Goal: Task Accomplishment & Management: Use online tool/utility

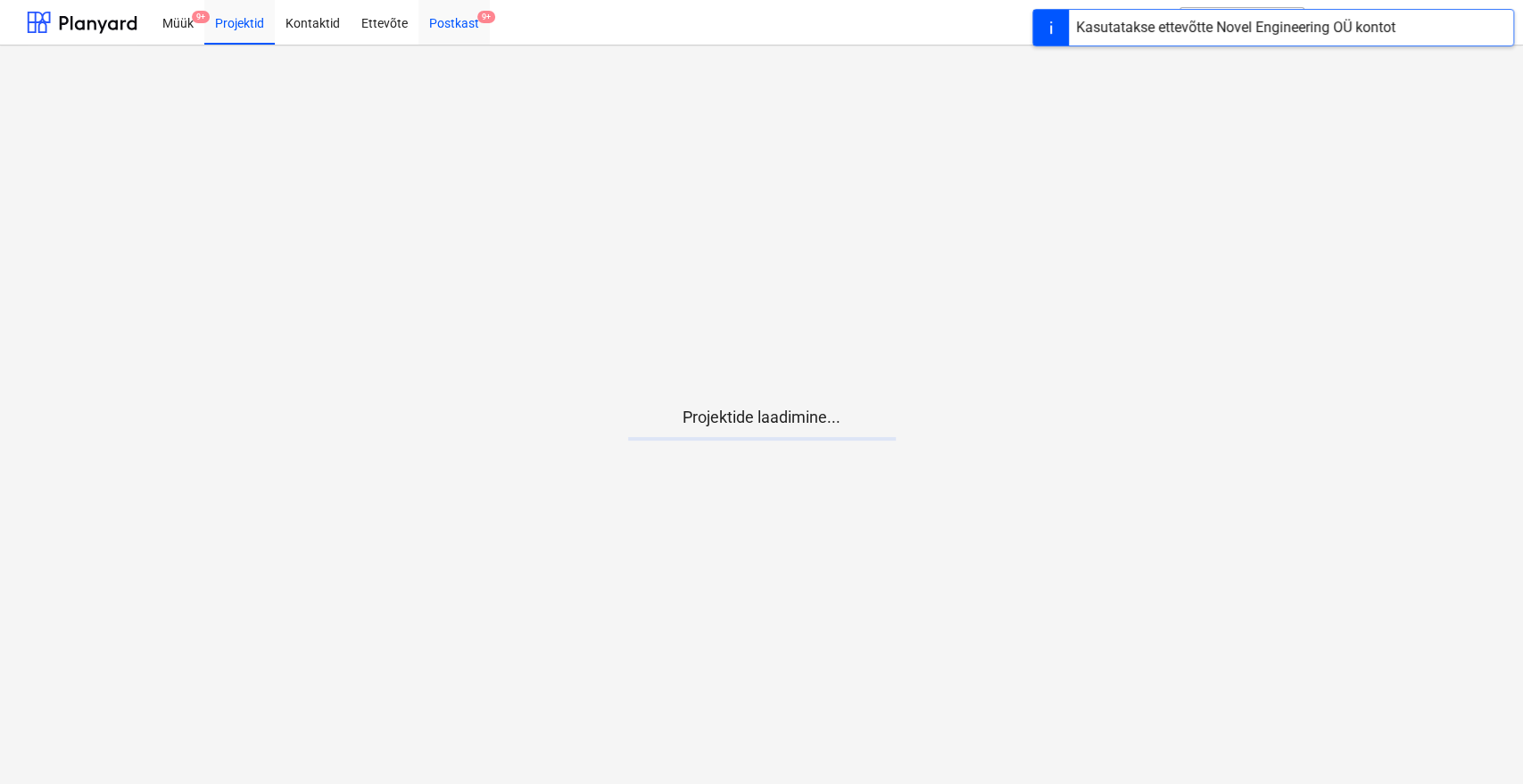
click at [469, 18] on div "Postkast 9+" at bounding box center [454, 21] width 71 height 46
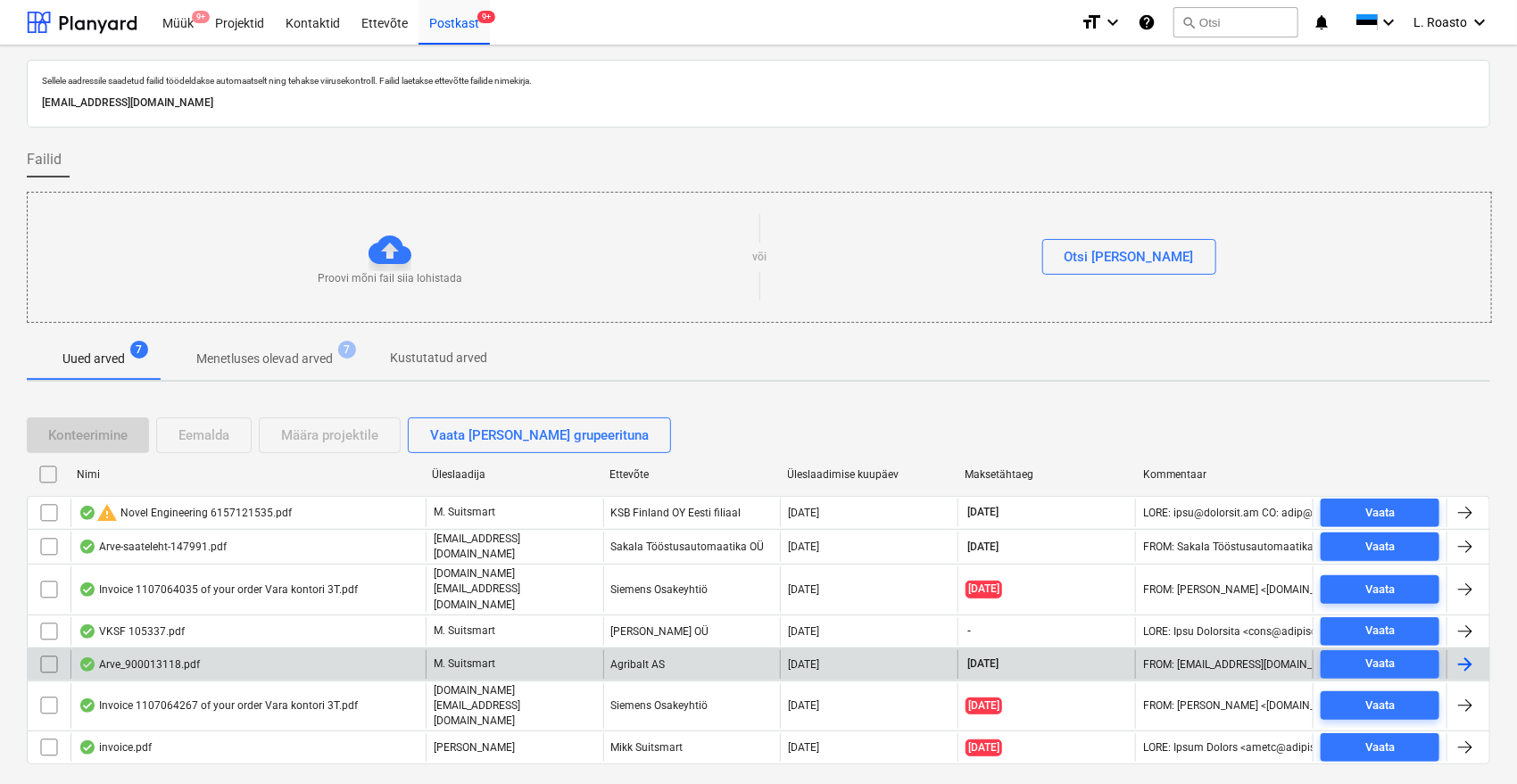
click at [165, 657] on div "Arve_900013118.pdf" at bounding box center [139, 664] width 121 height 15
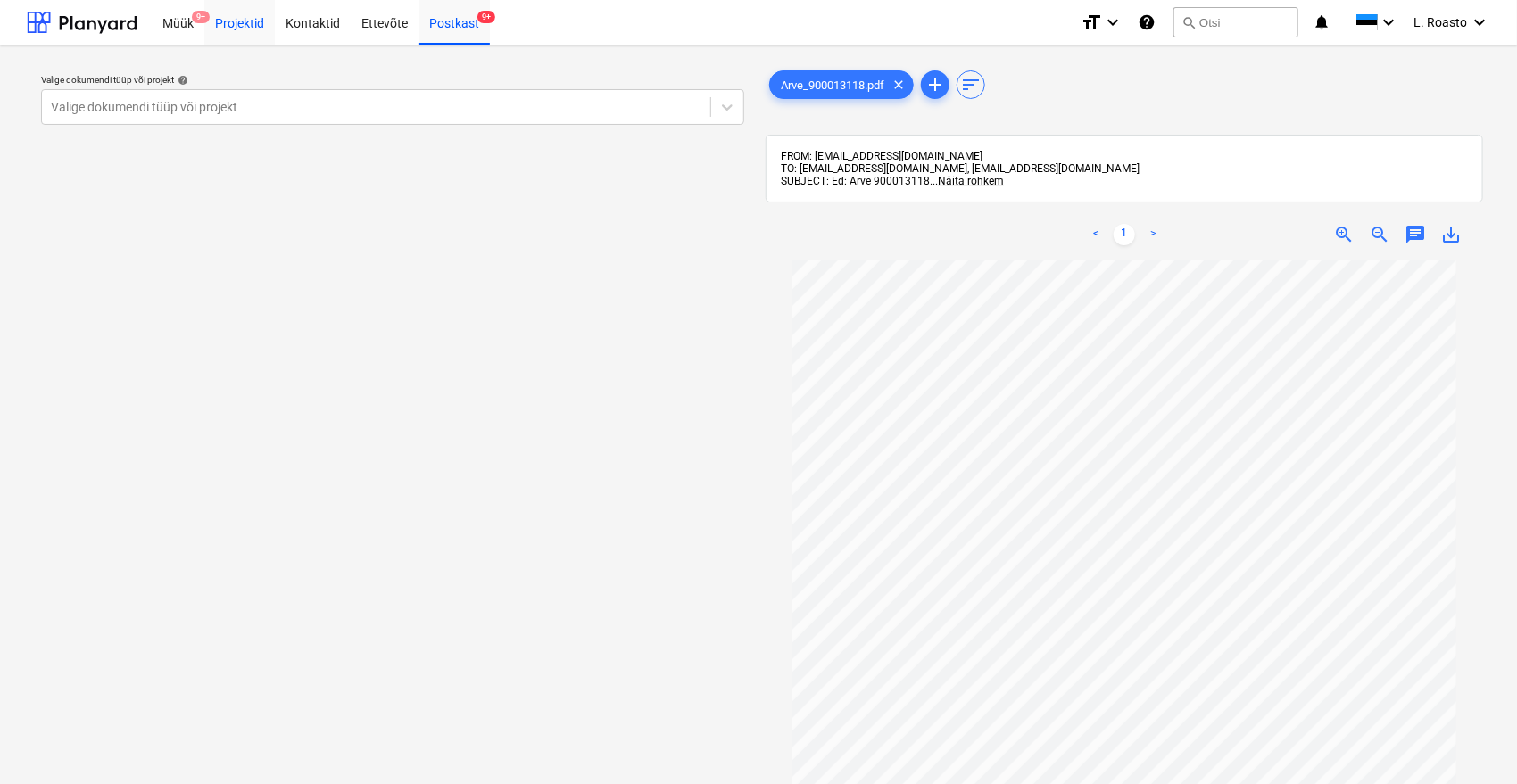
click at [243, 26] on div "Projektid" at bounding box center [239, 21] width 70 height 46
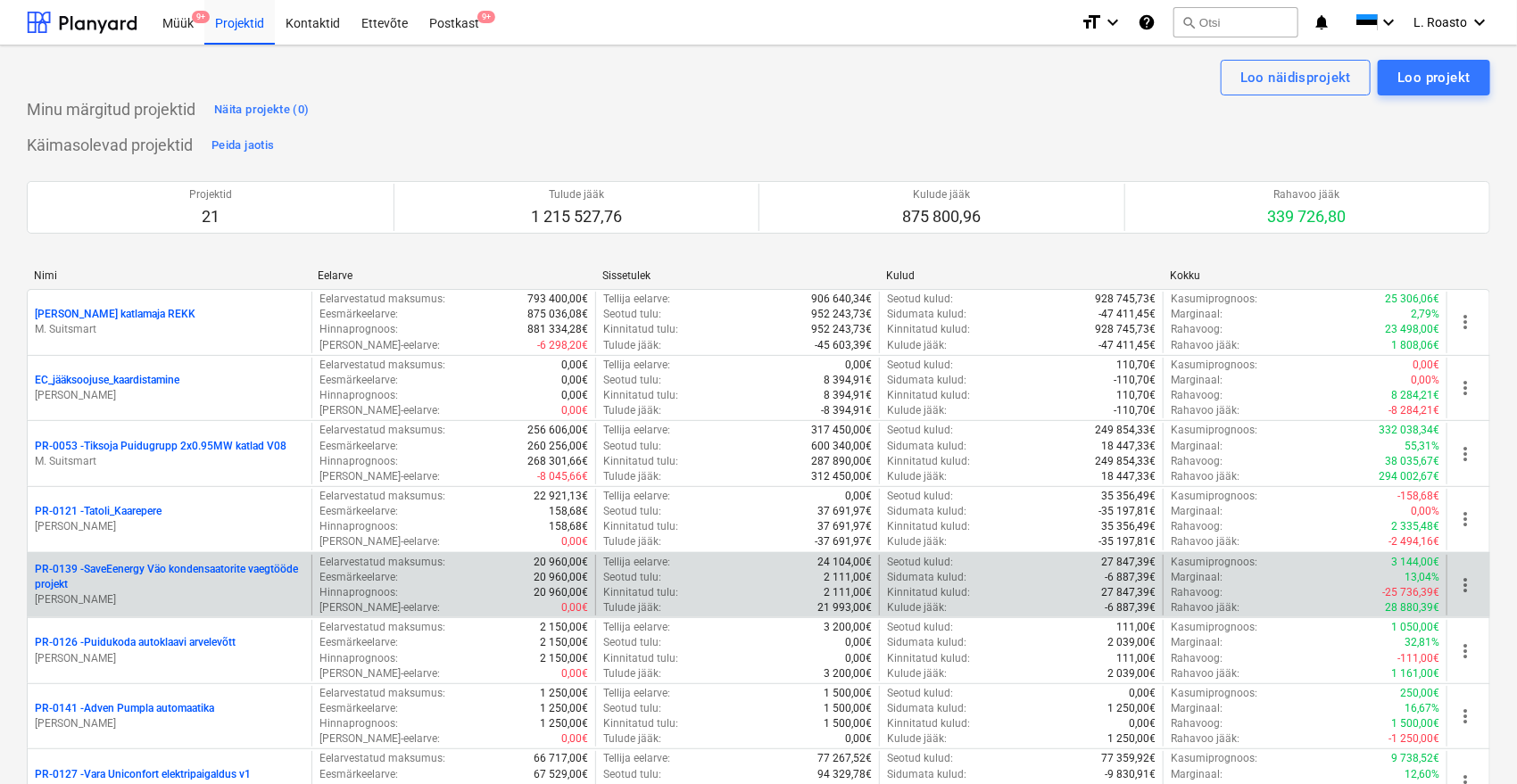
click at [224, 566] on p "PR-0139 - SaveEenergy Väo kondensaatorite vaegtööde projekt" at bounding box center [170, 576] width 269 height 30
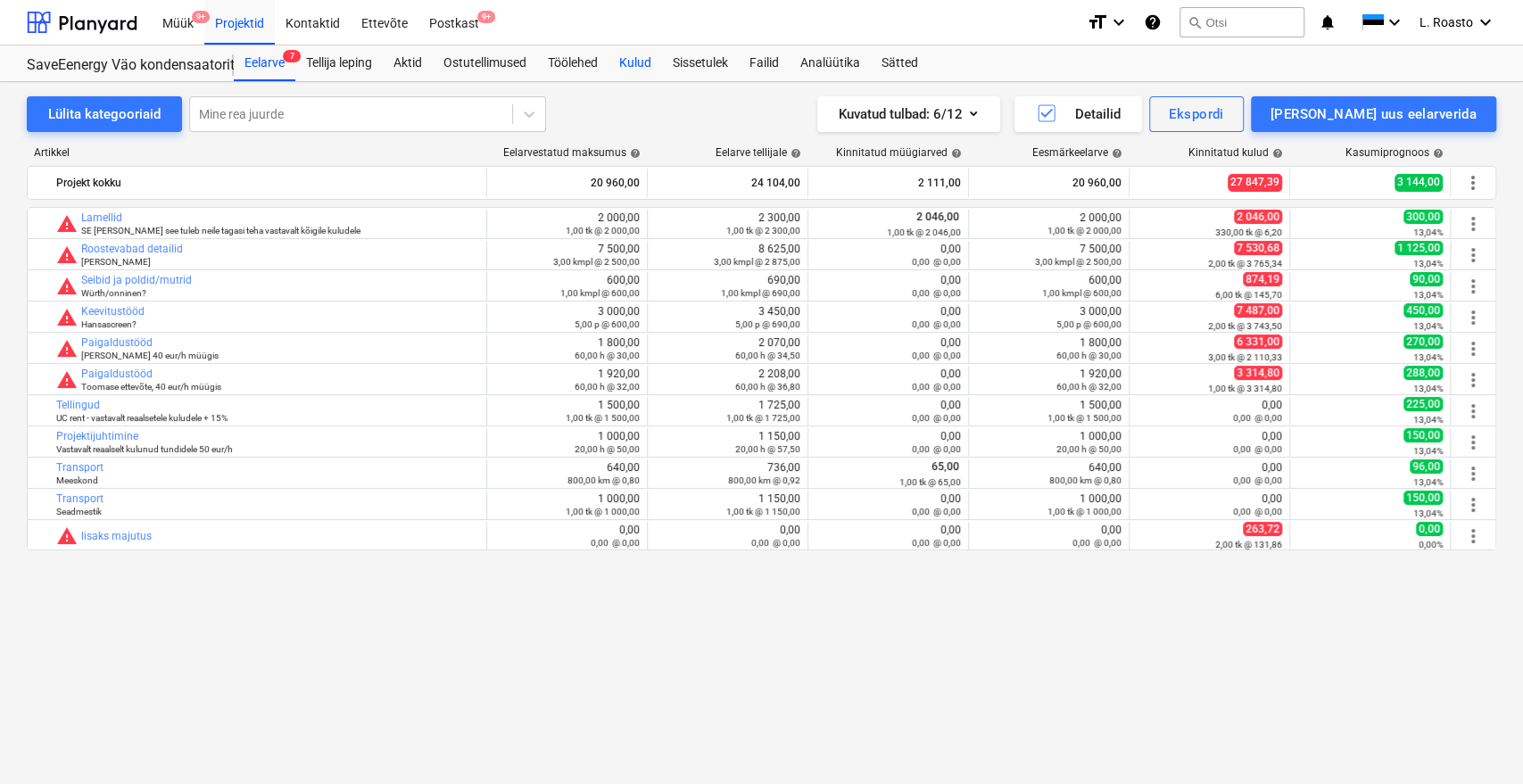
click at [651, 64] on div "Kulud" at bounding box center [635, 63] width 54 height 36
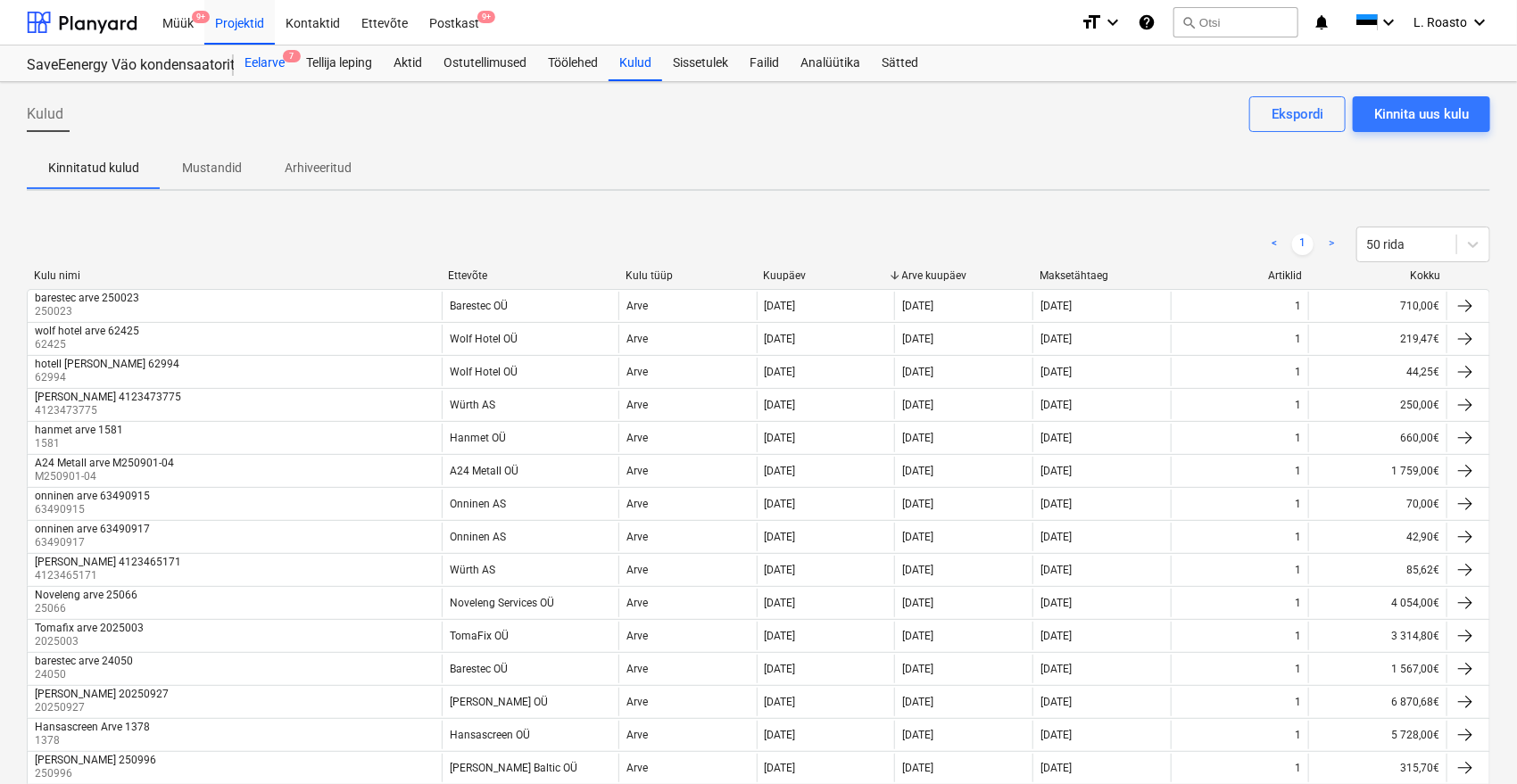
click at [278, 62] on div "Eelarve 7" at bounding box center [264, 63] width 61 height 36
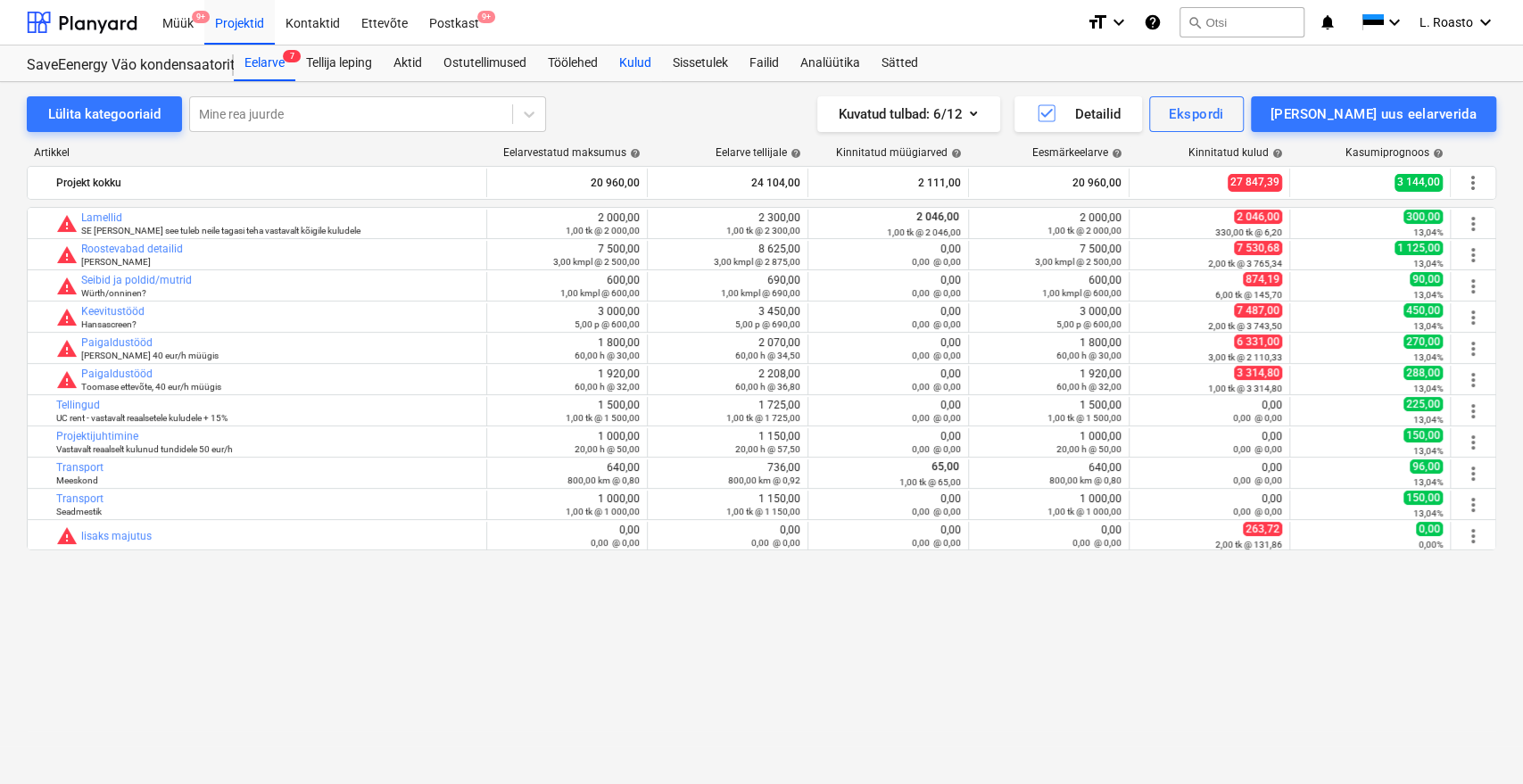
click at [622, 69] on div "Kulud" at bounding box center [635, 63] width 54 height 36
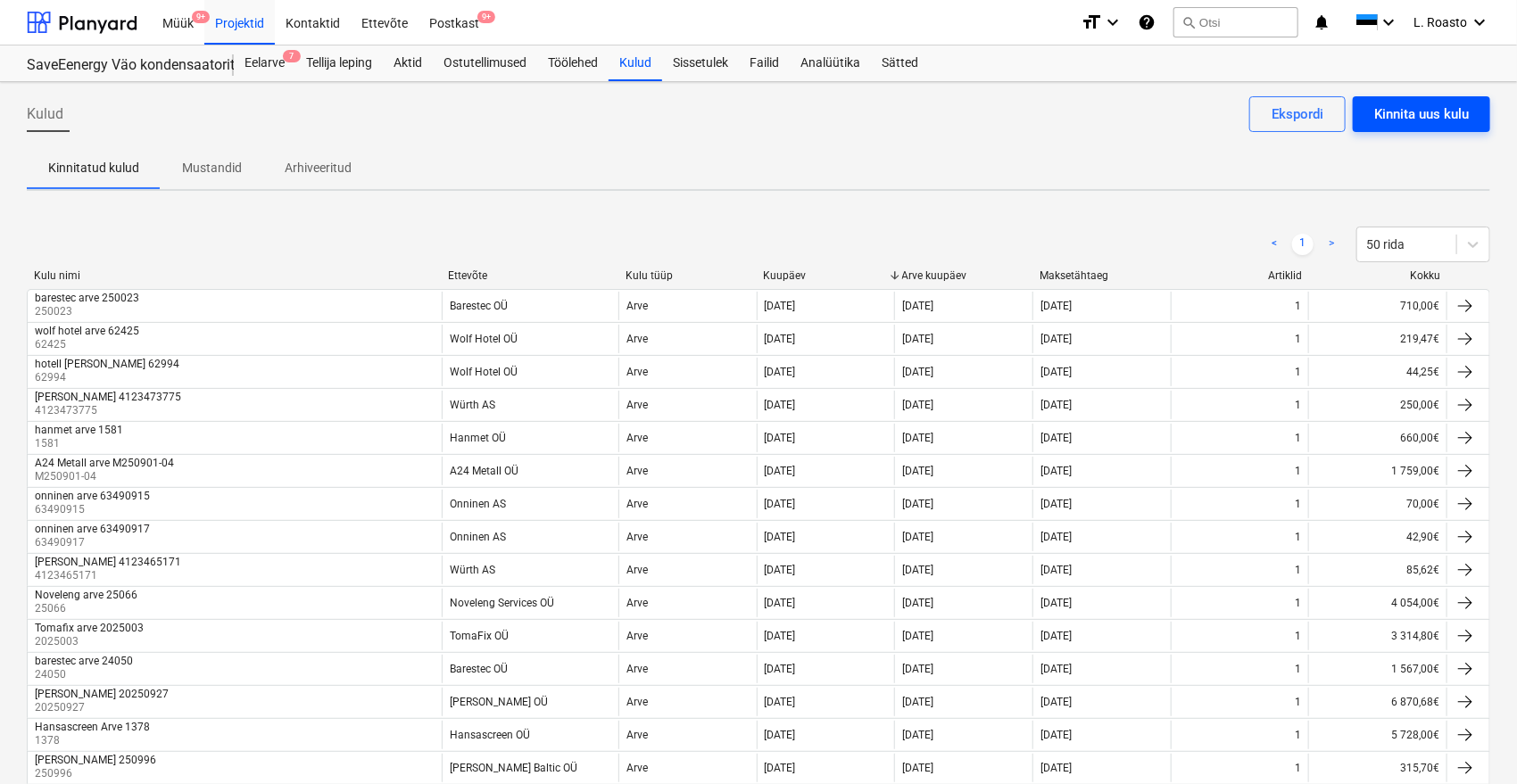
click at [1463, 110] on div "Kinnita uus kulu" at bounding box center [1421, 114] width 95 height 23
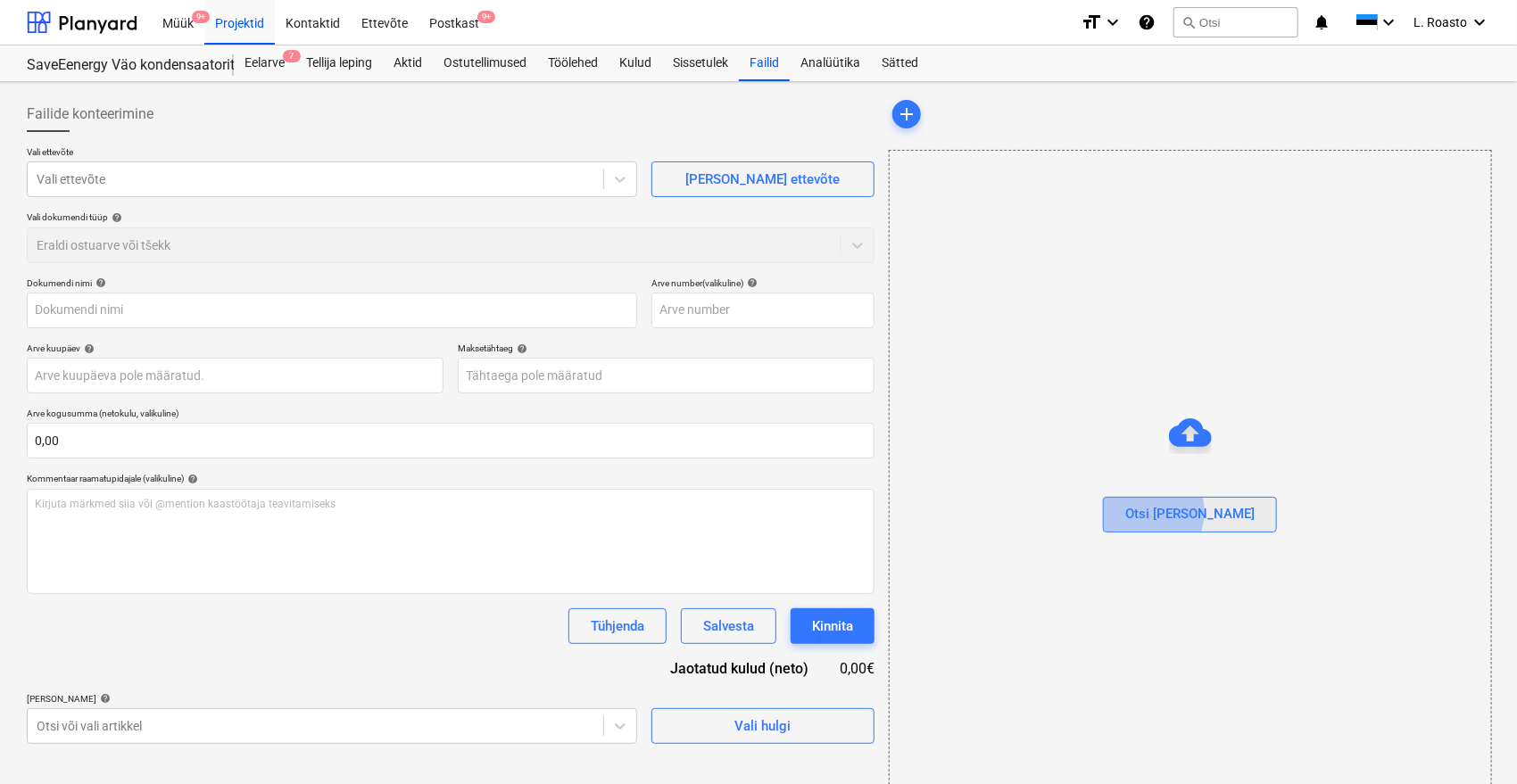
click at [1178, 511] on div "Otsi [PERSON_NAME]" at bounding box center [1189, 514] width 130 height 23
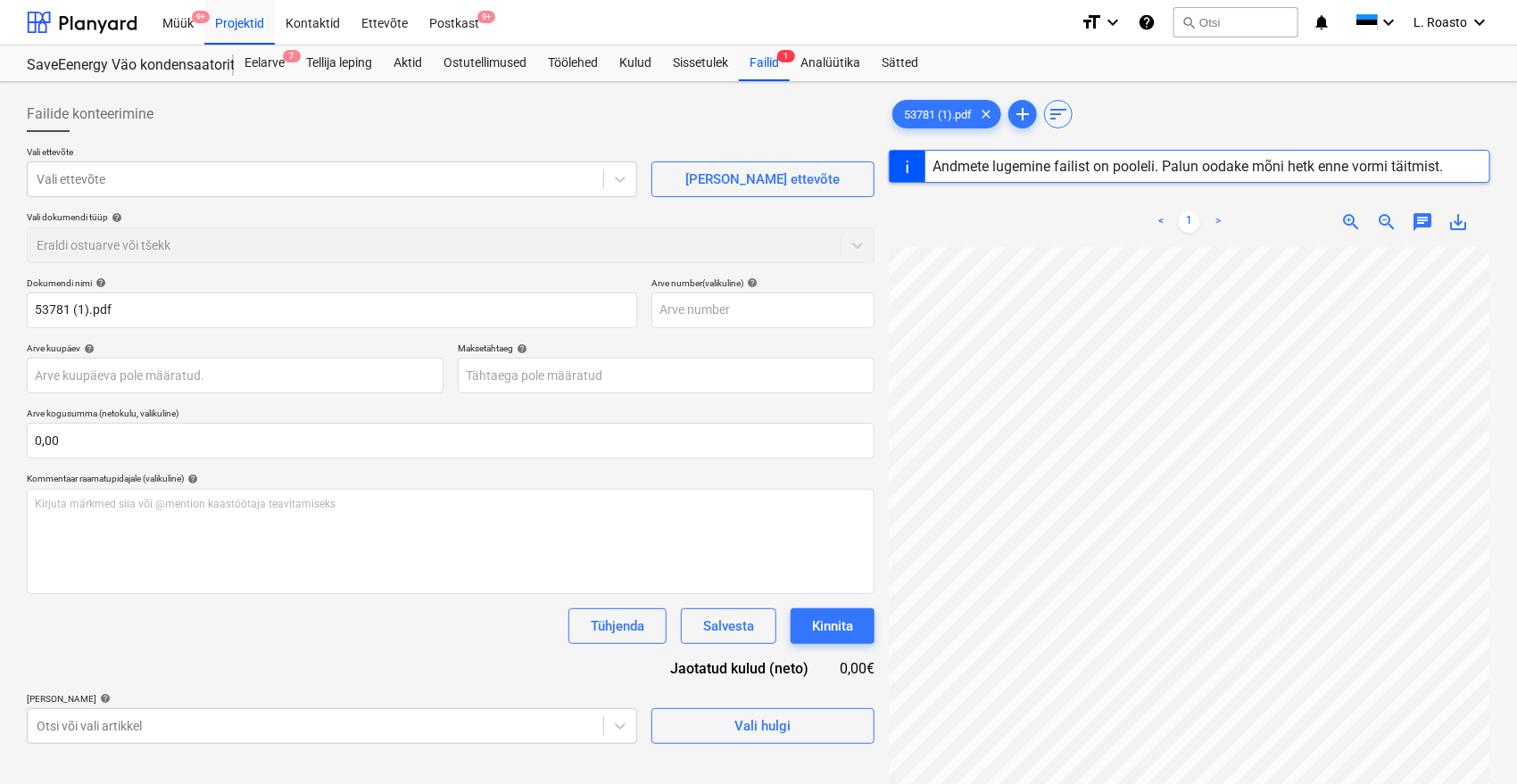
type input "53781"
type input "[DATE]"
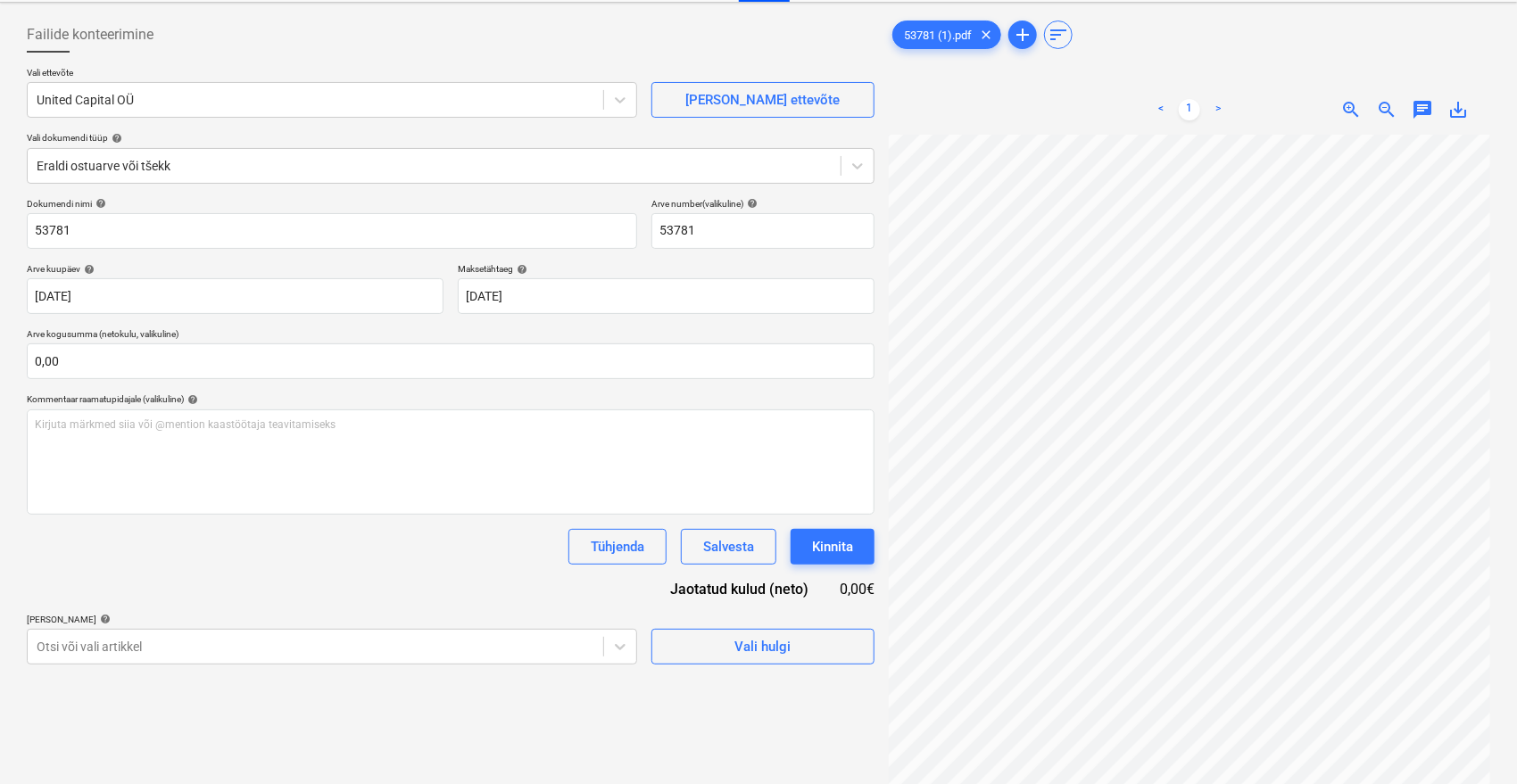
scroll to position [78, 0]
click at [34, 233] on input "53781" at bounding box center [332, 232] width 611 height 36
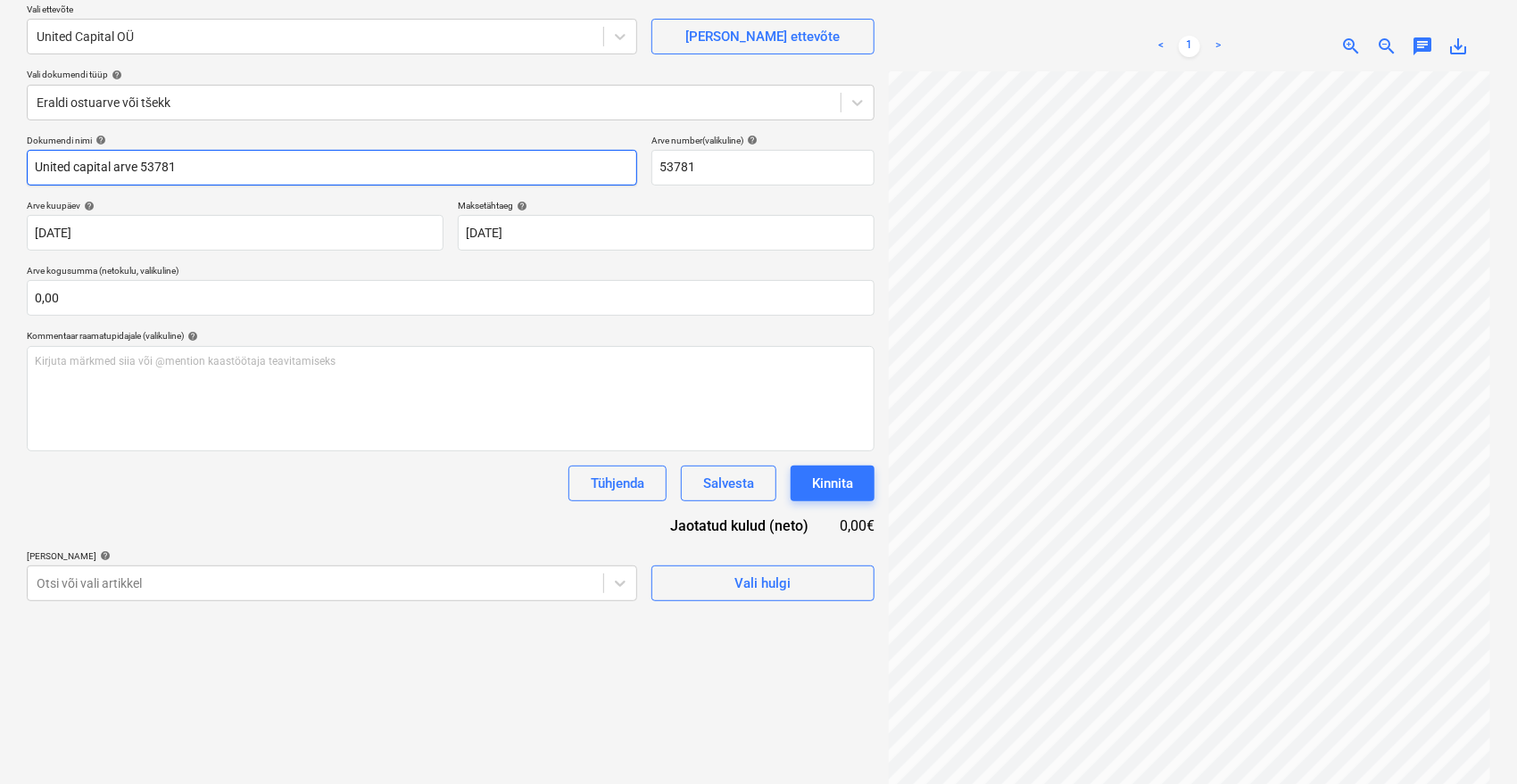
scroll to position [178, 0]
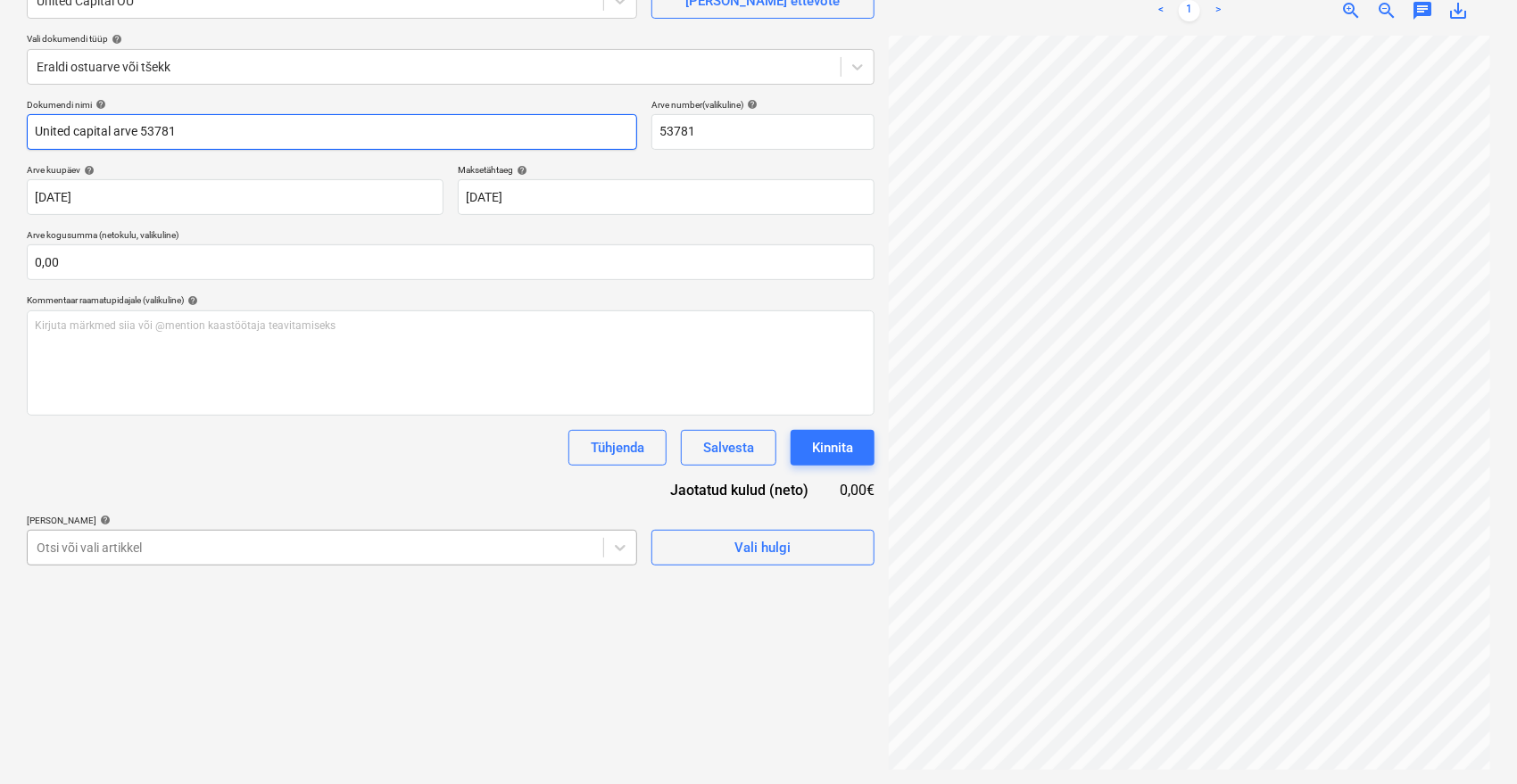
type input "United capital arve 53781"
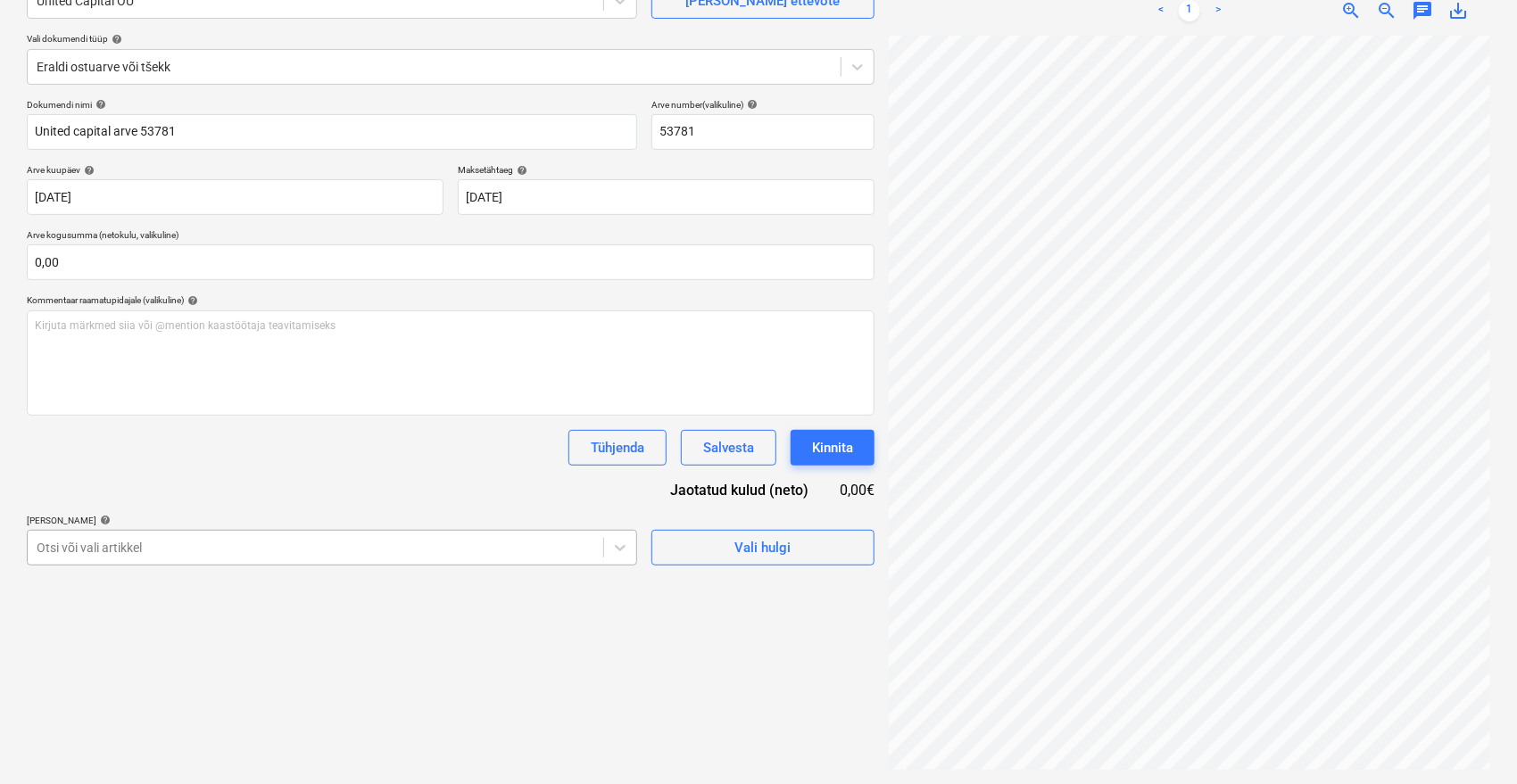
click at [407, 543] on body "Müük 9+ Projektid Kontaktid Ettevõte Postkast 9+ format_size keyboard_arrow_dow…" at bounding box center [758, 214] width 1517 height 784
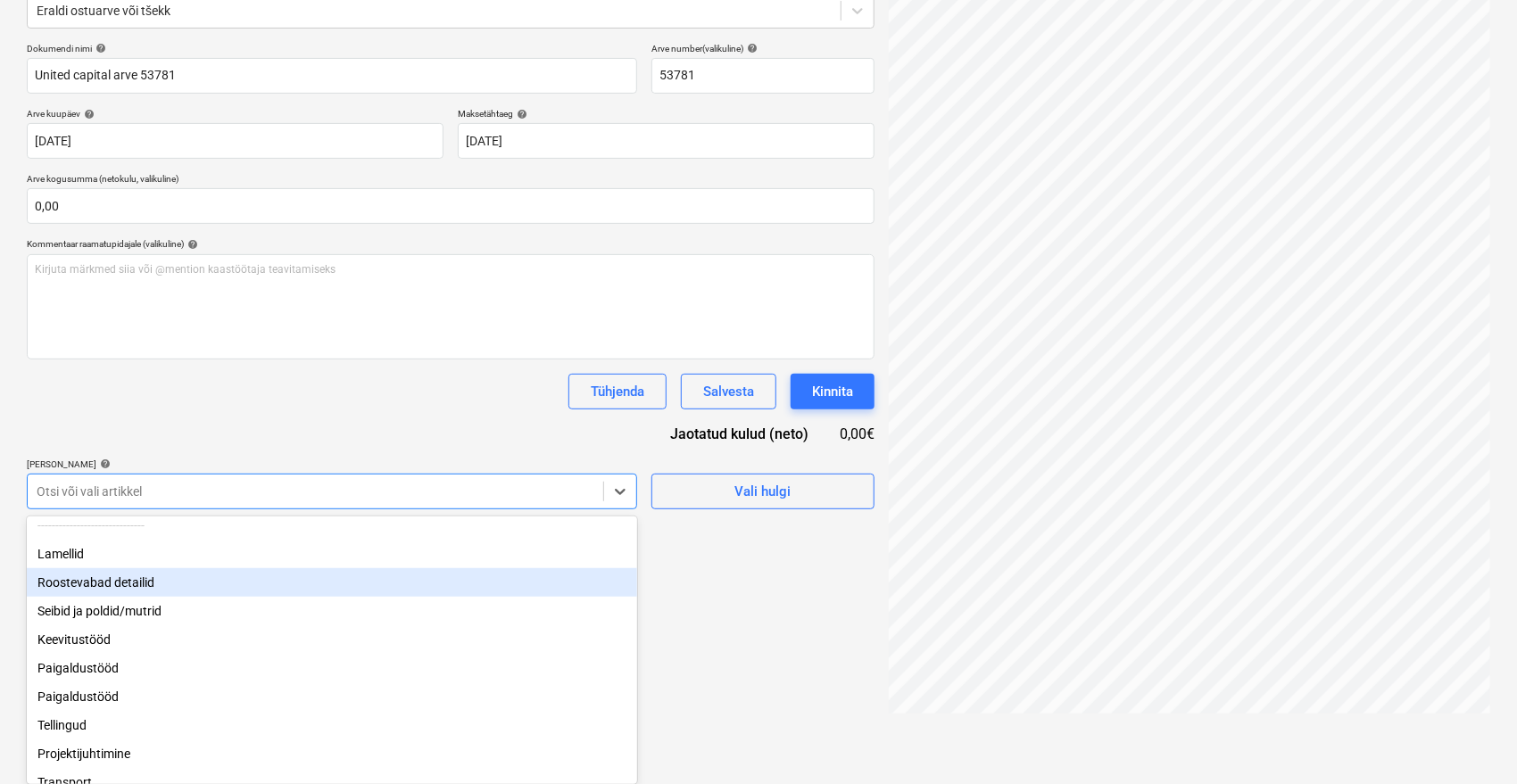
scroll to position [150, 0]
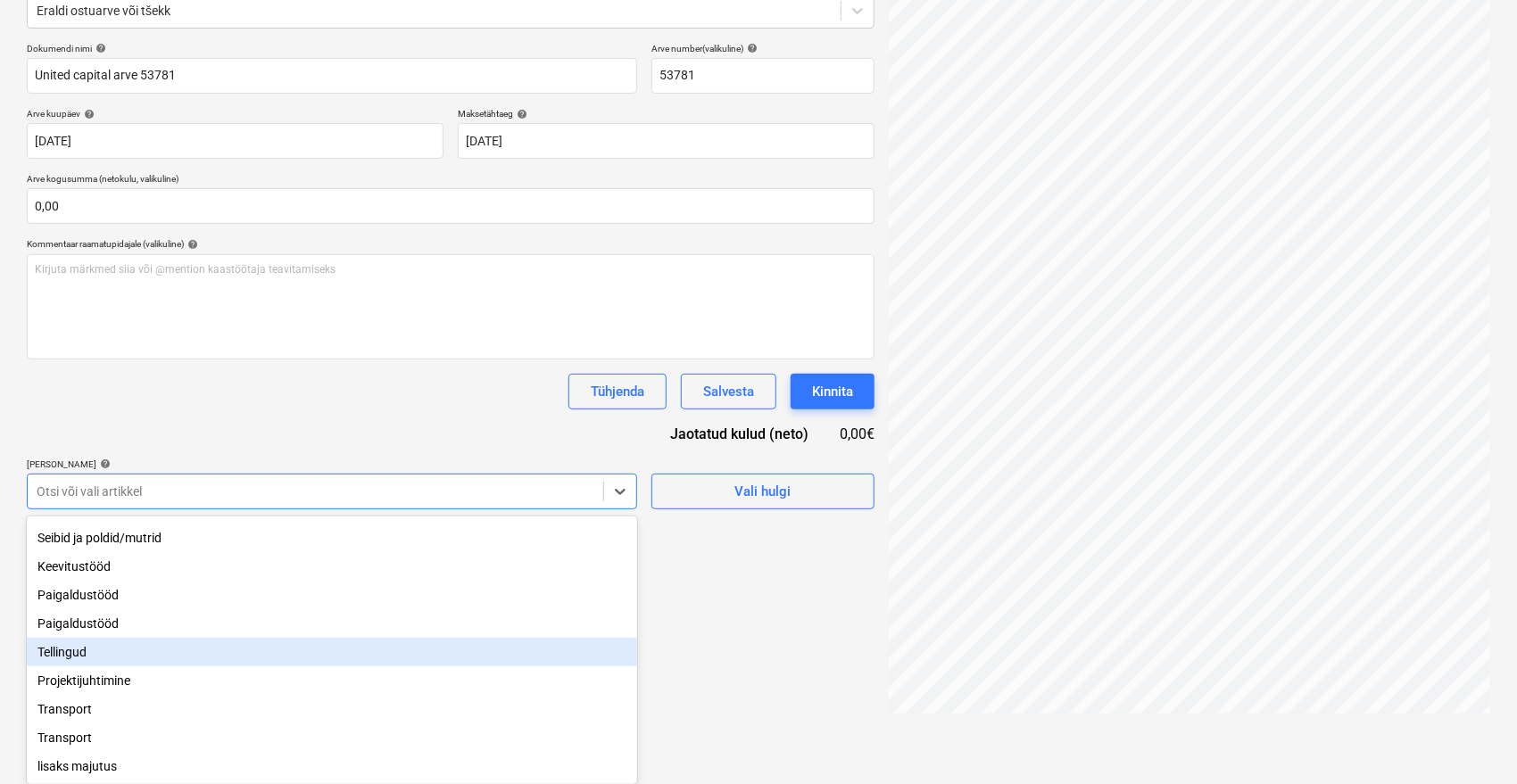
click at [109, 653] on div "Tellingud" at bounding box center [332, 651] width 611 height 28
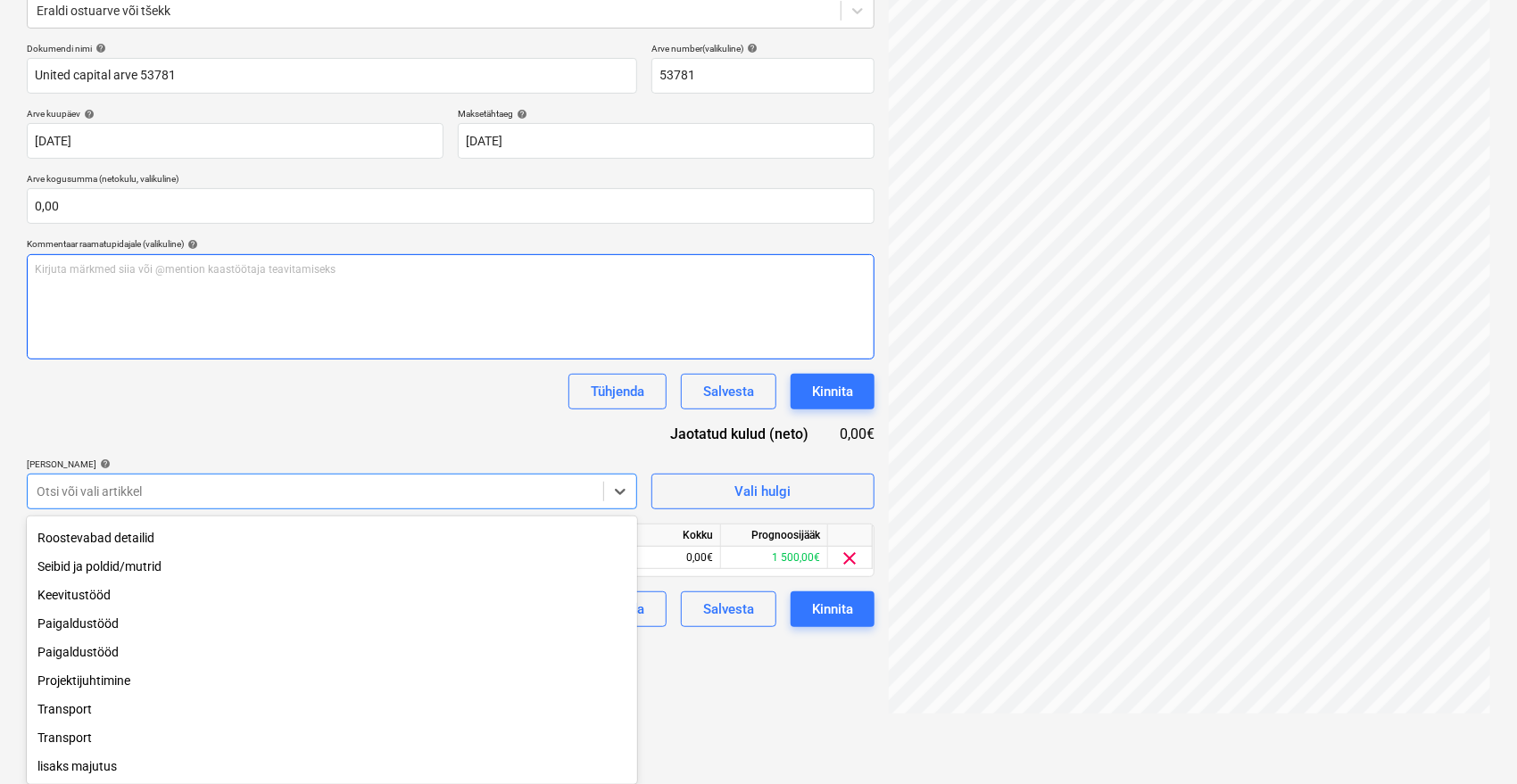
click at [381, 408] on div "Dokumendi nimi help United capital arve 53781 Arve number (valikuline) help 537…" at bounding box center [450, 334] width 848 height 584
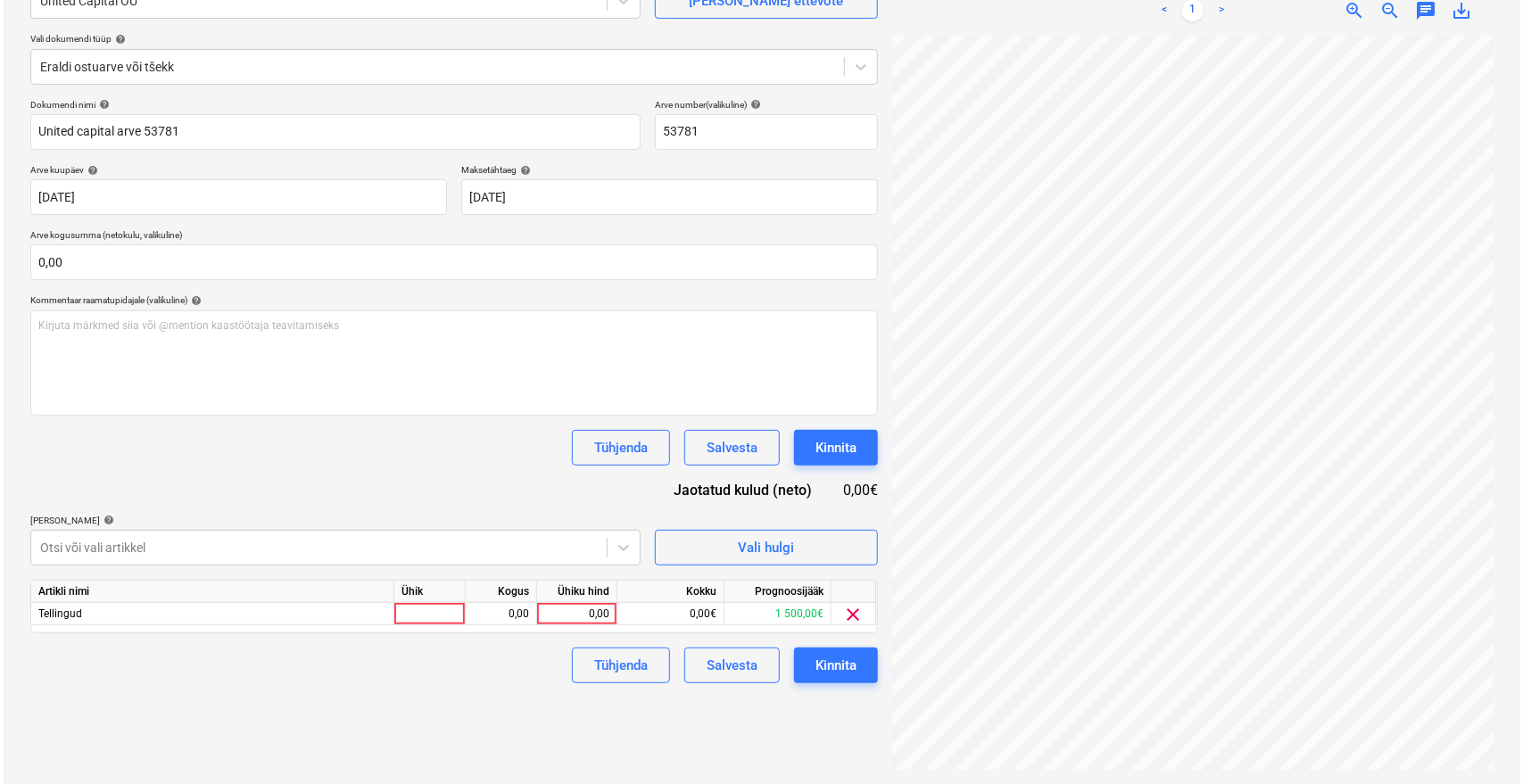
scroll to position [137, 71]
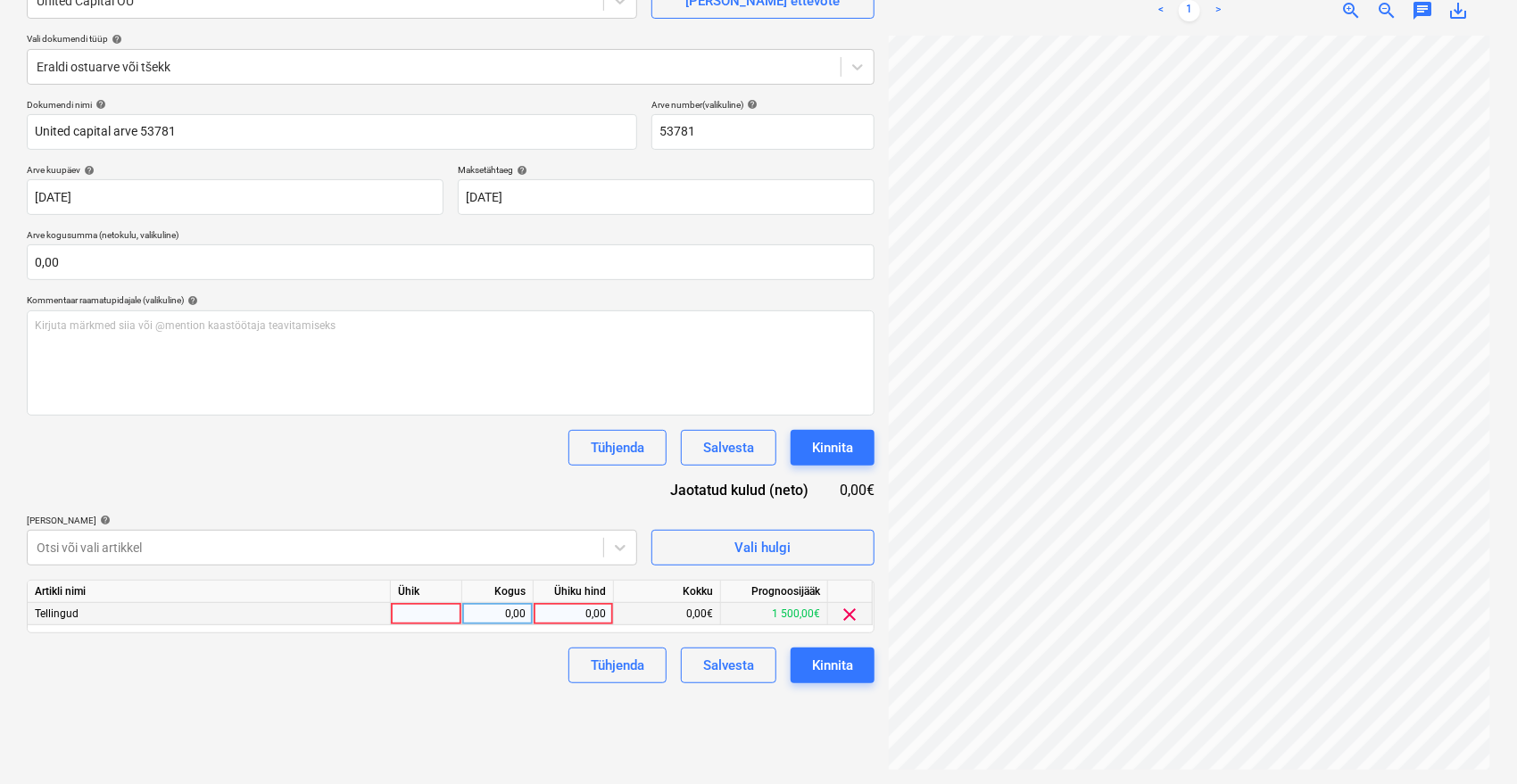
click at [575, 610] on div "0,00" at bounding box center [573, 613] width 65 height 22
type input "2700"
click at [844, 670] on div "Kinnita" at bounding box center [832, 665] width 41 height 23
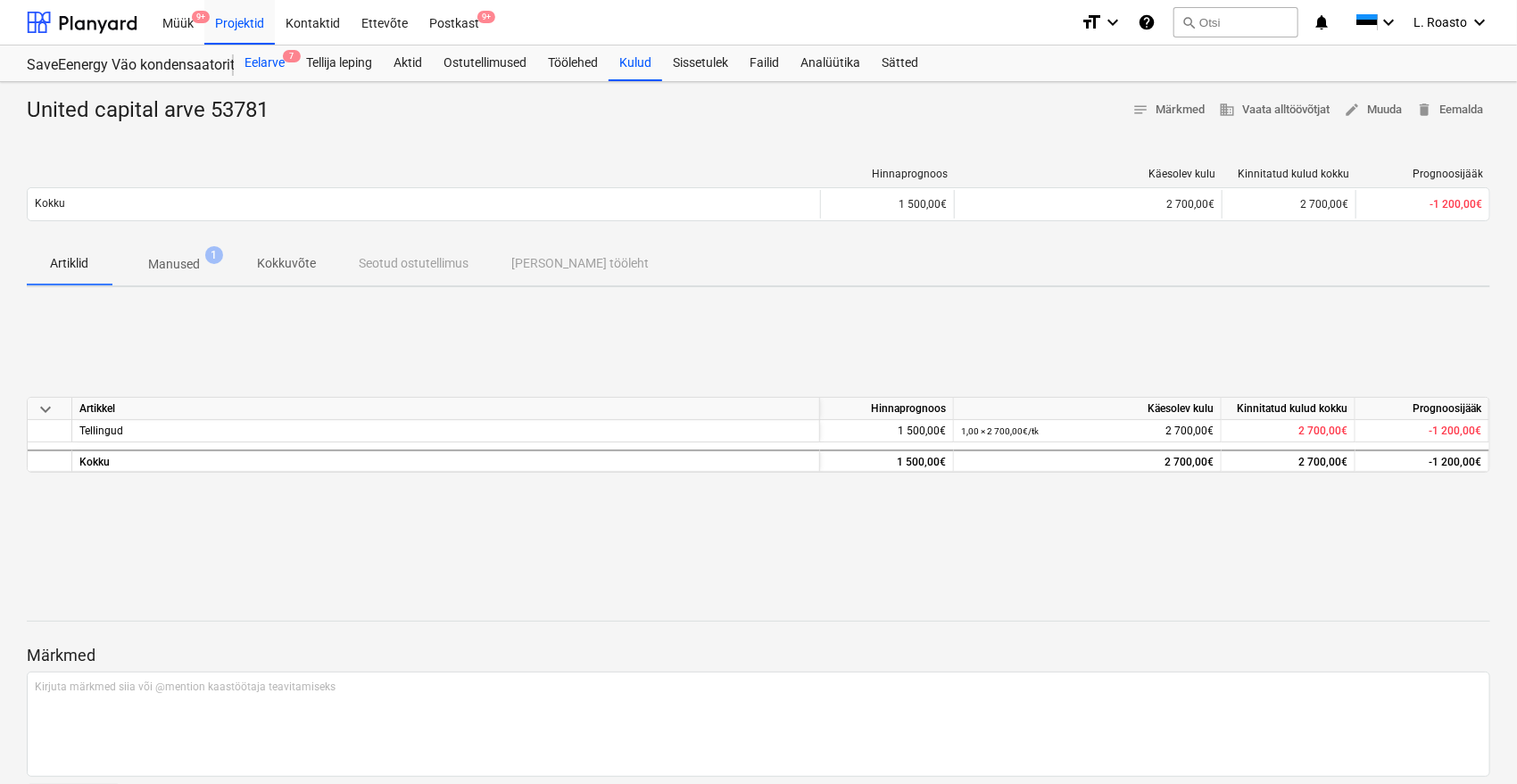
click at [257, 60] on div "Eelarve 7" at bounding box center [264, 63] width 61 height 36
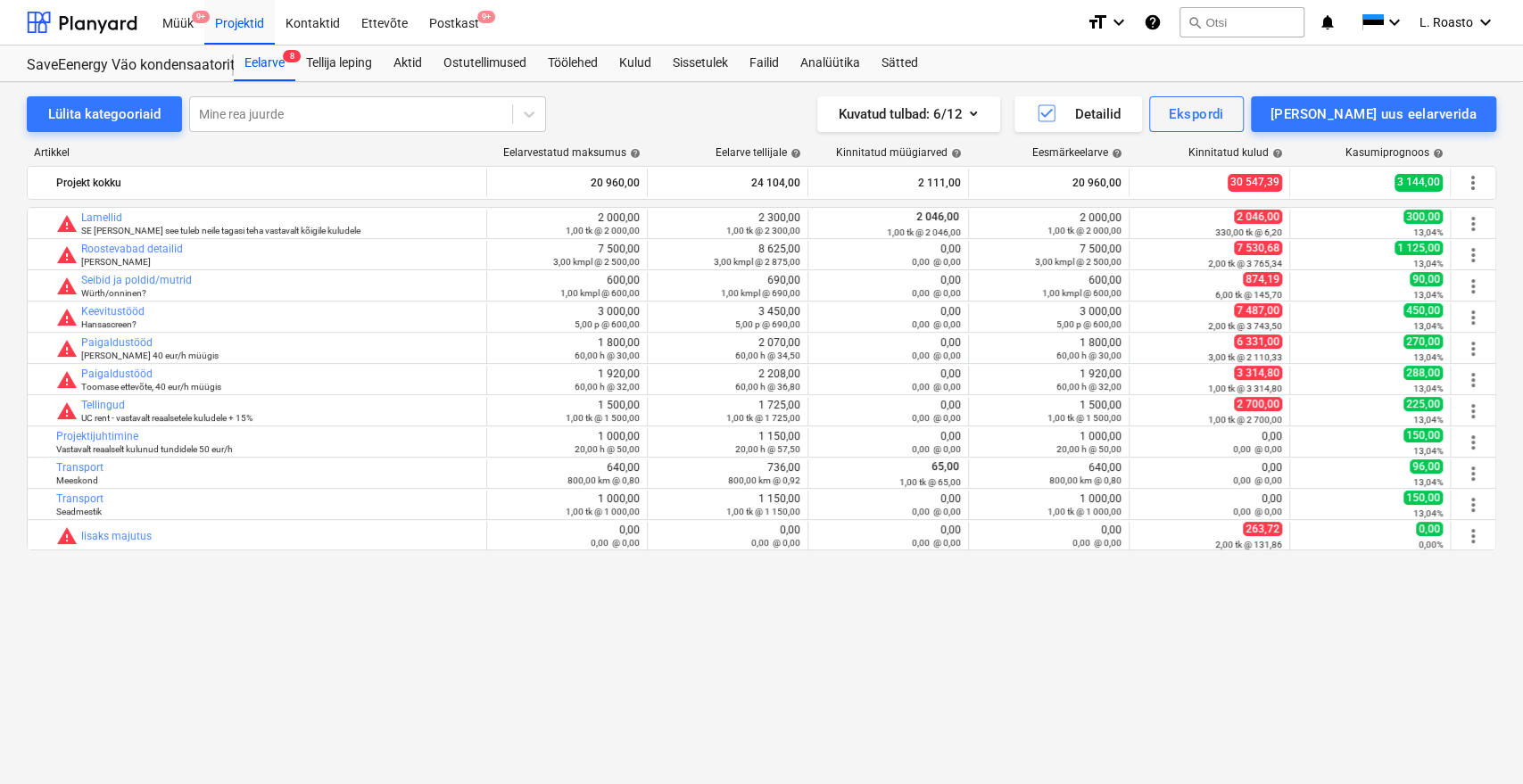
click at [928, 683] on div "bar_chart warning [PERSON_NAME] SE [PERSON_NAME] see tuleb neile tagasi teha va…" at bounding box center [761, 458] width 1470 height 503
click at [246, 30] on div "Projektid" at bounding box center [239, 21] width 70 height 46
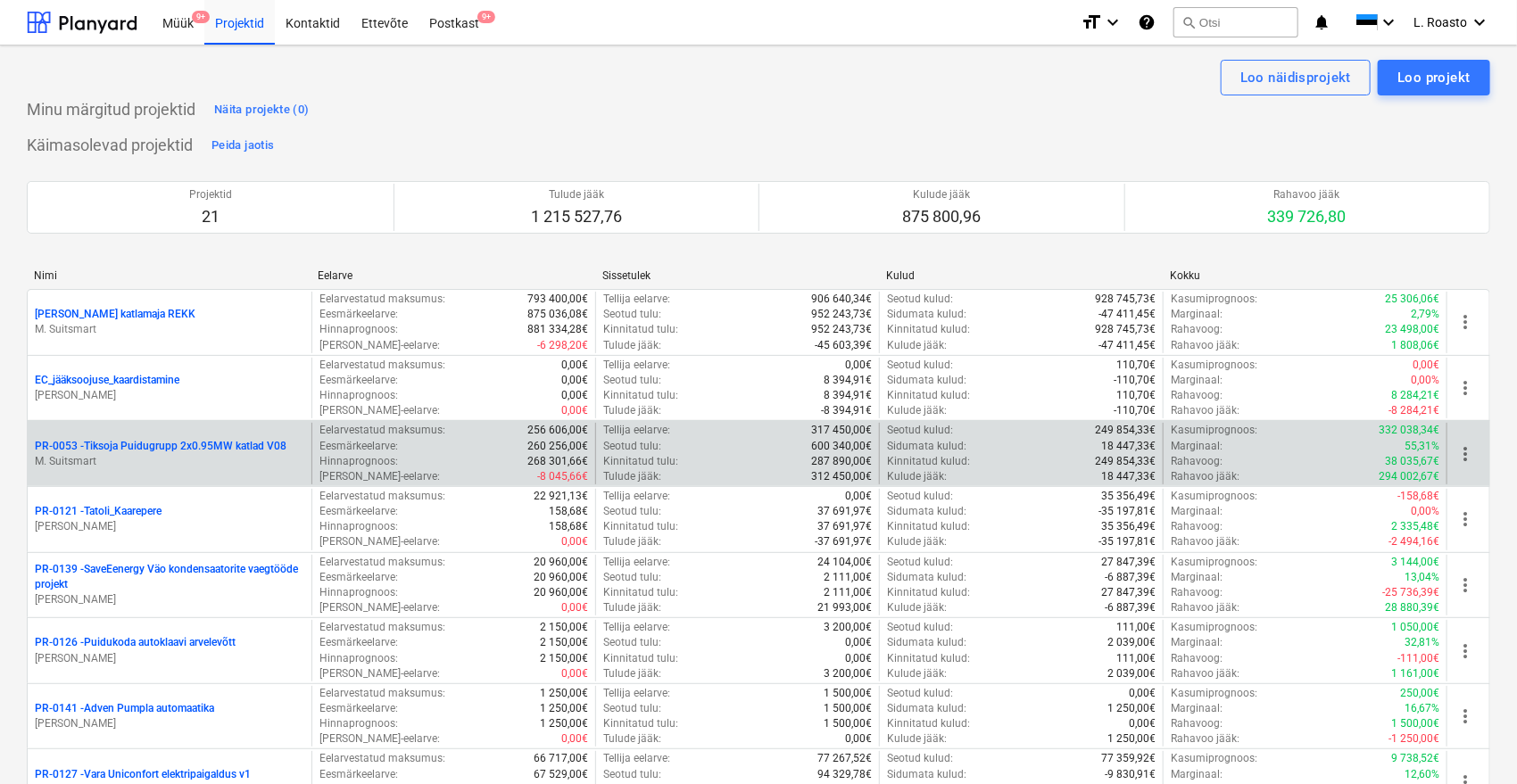
click at [122, 439] on p "PR-0053 - Tiksoja Puidugrupp 2x0.95MW katlad V08" at bounding box center [161, 447] width 252 height 16
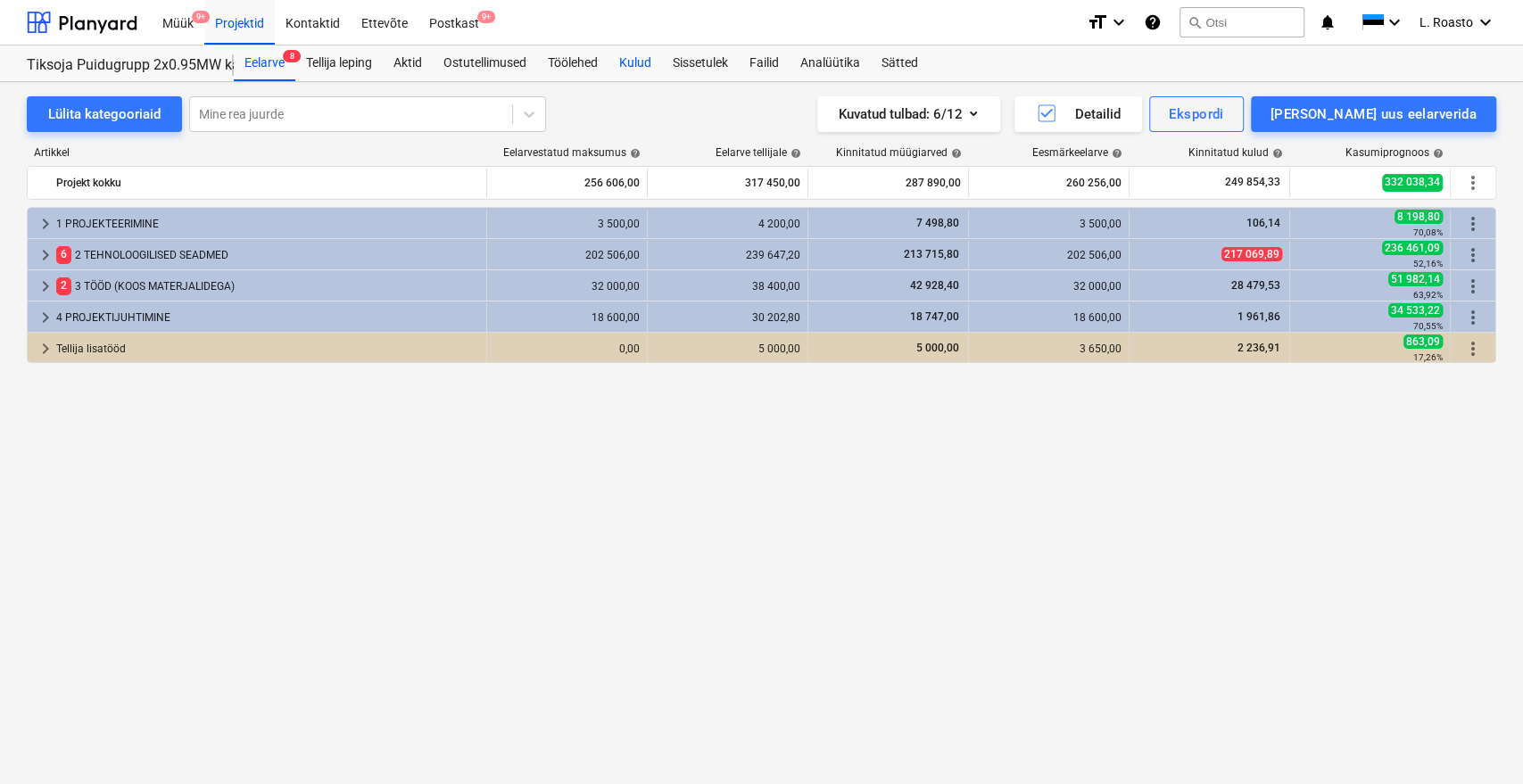
drag, startPoint x: 650, startPoint y: 64, endPoint x: 629, endPoint y: 80, distance: 26.4
click at [650, 63] on div "Kulud" at bounding box center [635, 63] width 54 height 36
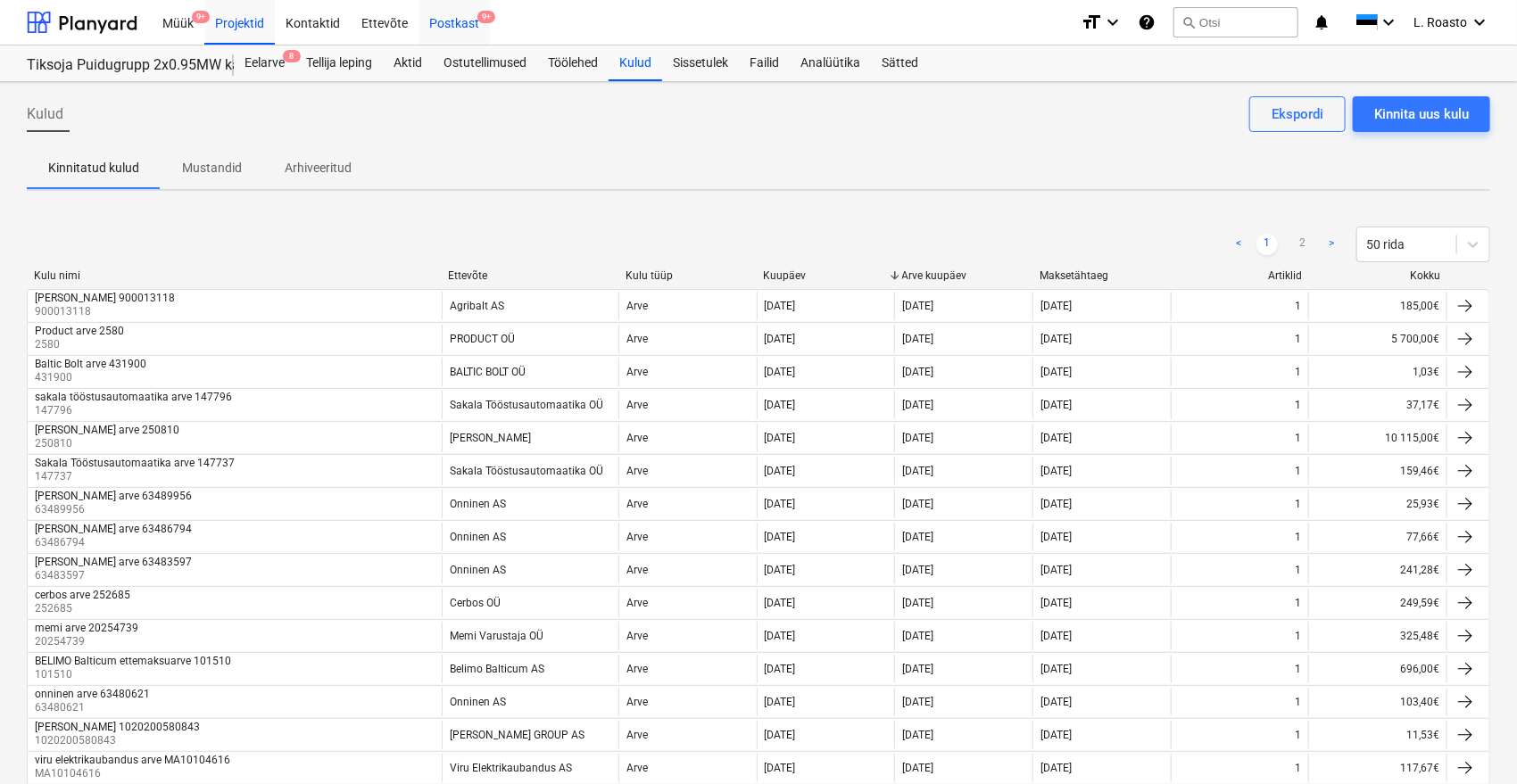
click at [438, 16] on div "Postkast 9+" at bounding box center [454, 21] width 71 height 46
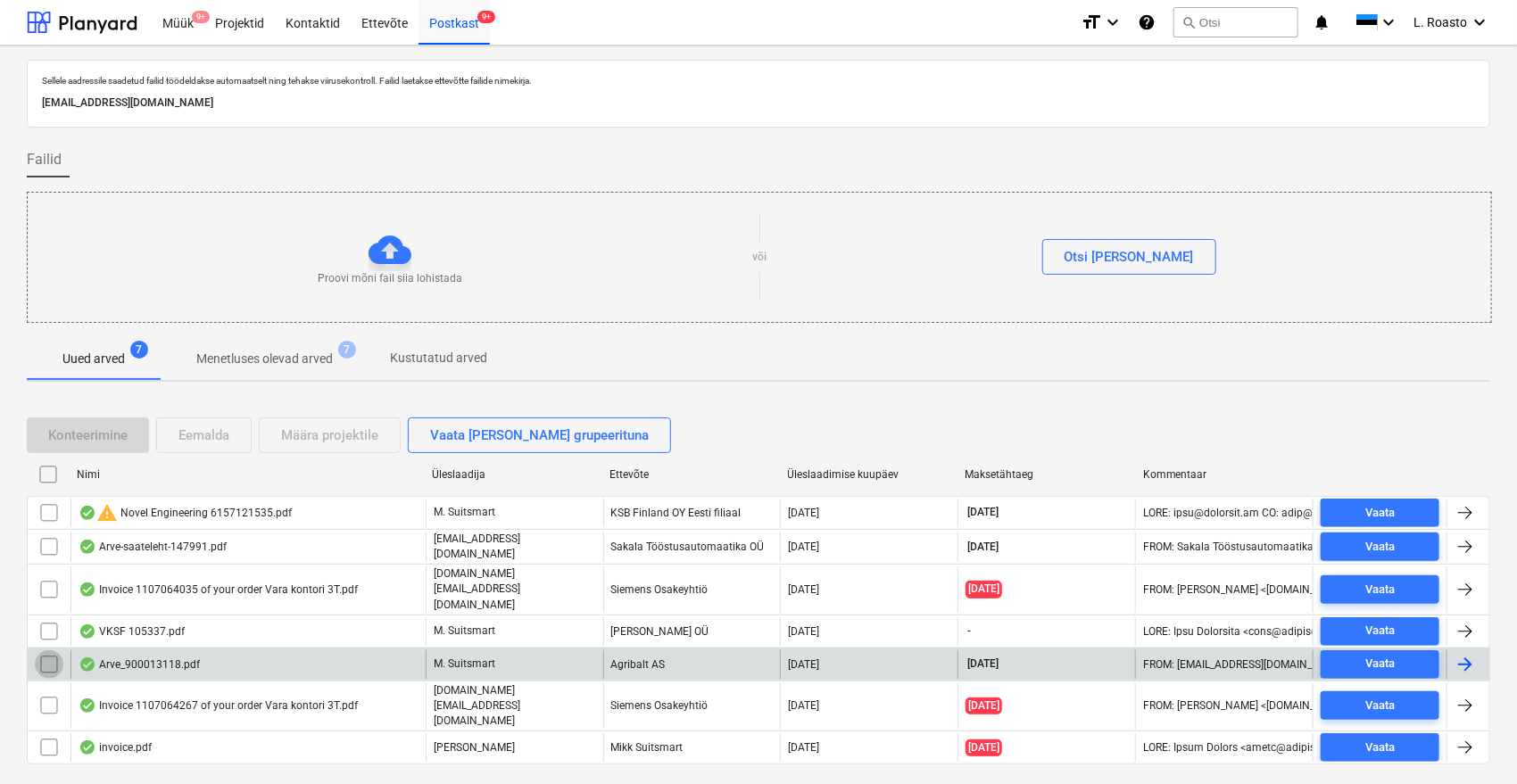
click at [43, 650] on input "checkbox" at bounding box center [49, 664] width 28 height 28
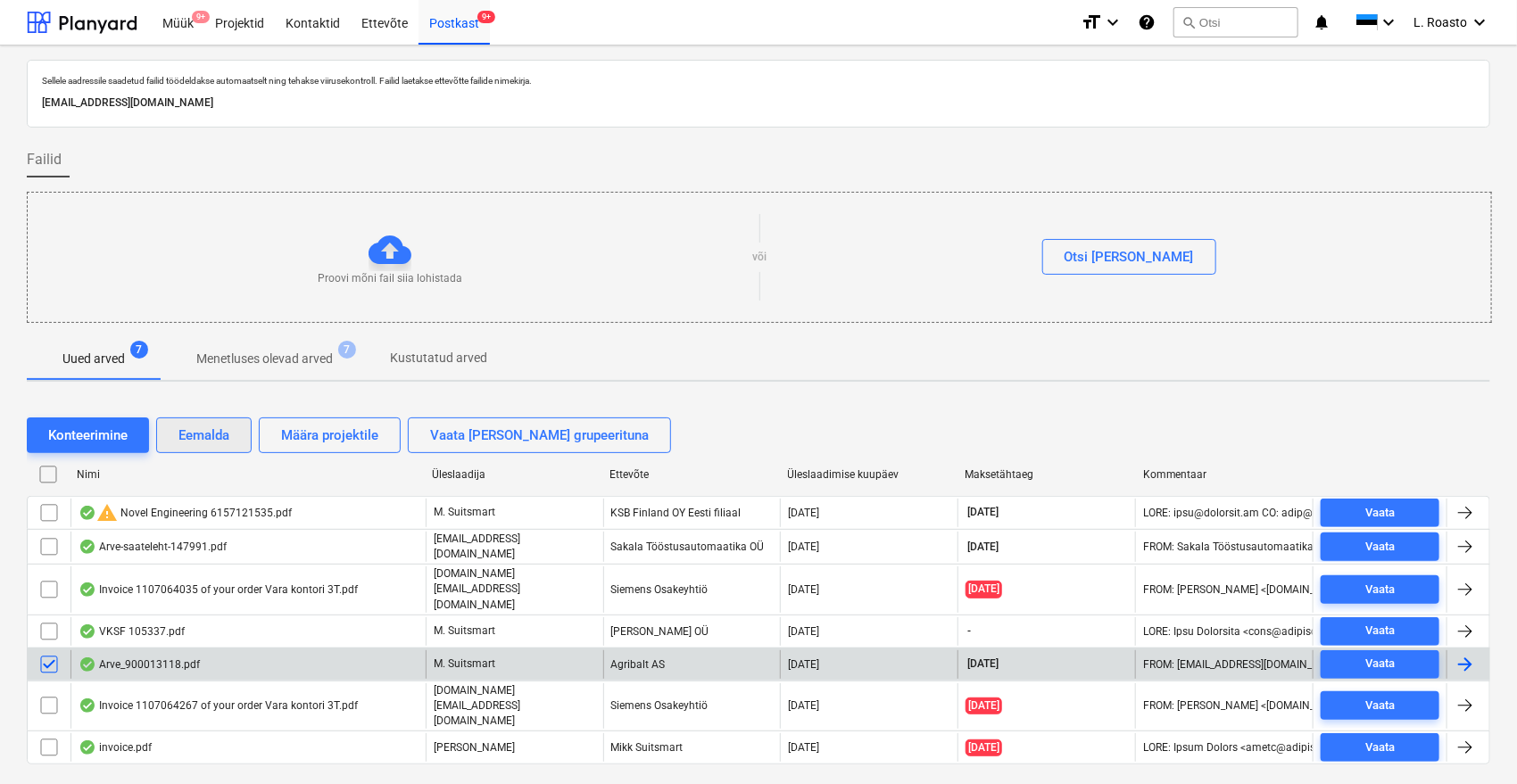
click at [199, 434] on div "Eemalda" at bounding box center [204, 435] width 51 height 23
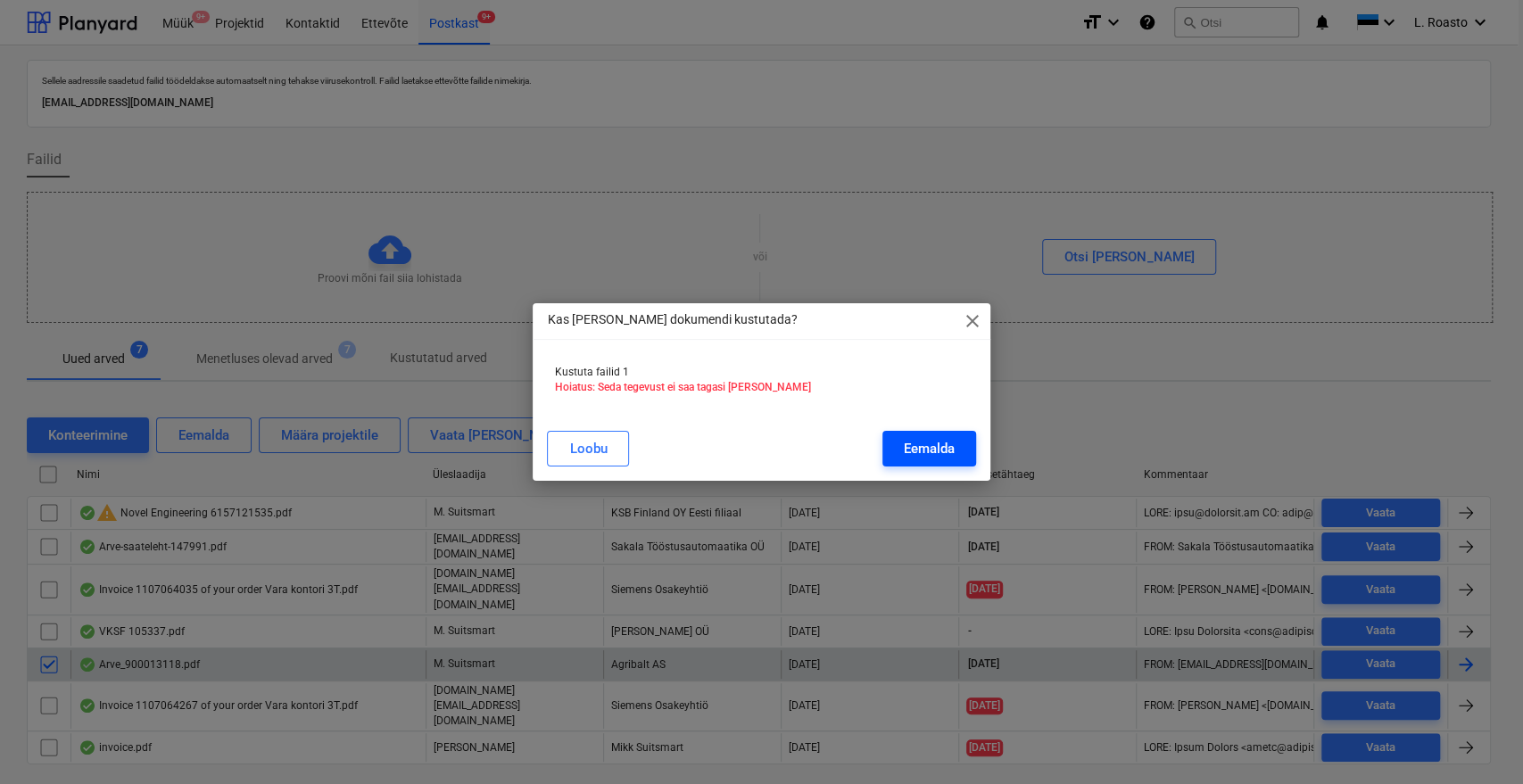
click at [935, 455] on div "Eemalda" at bounding box center [930, 449] width 51 height 23
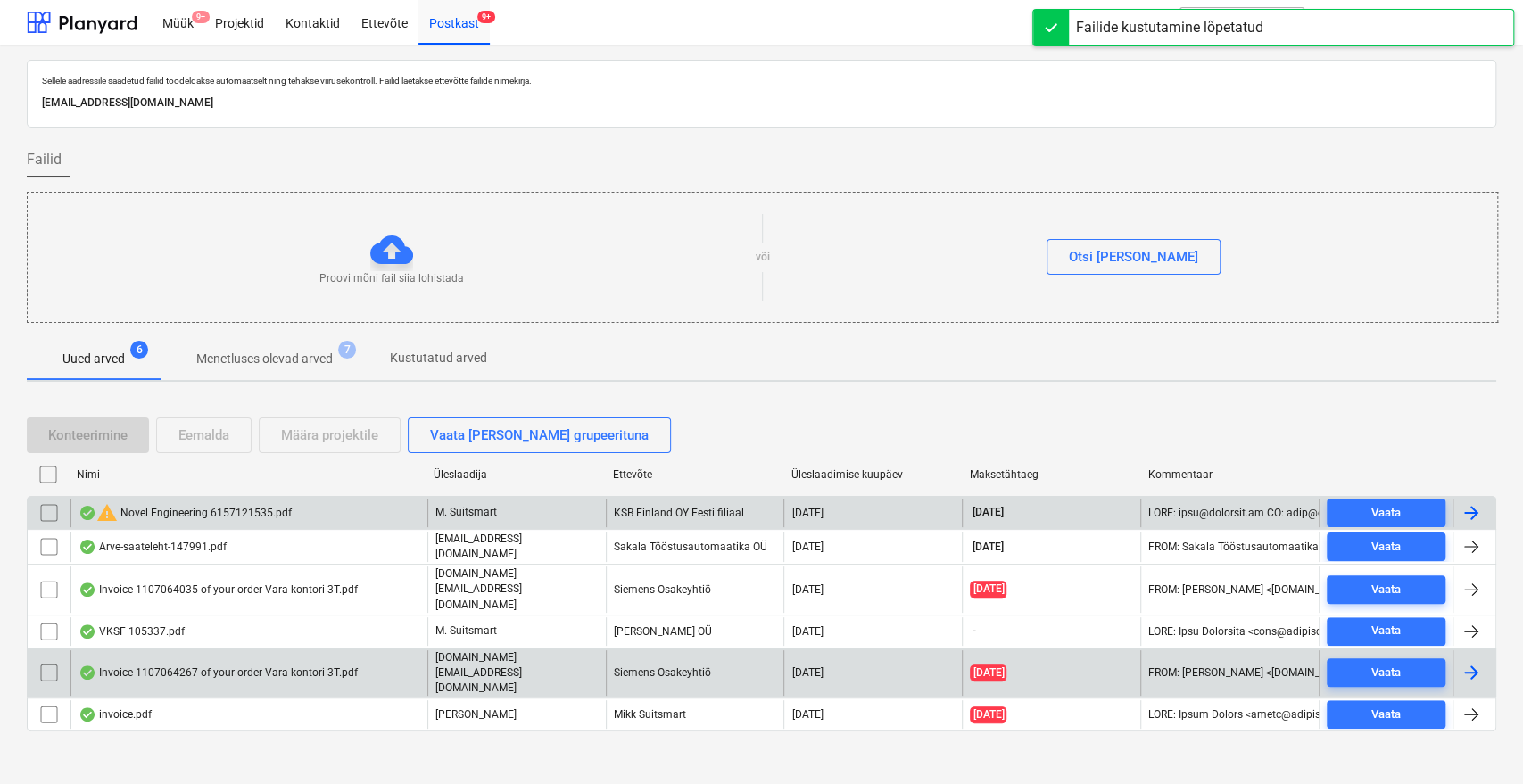
click at [344, 508] on div "warning Novel Engineering 6157121535.pdf" at bounding box center [249, 512] width 357 height 28
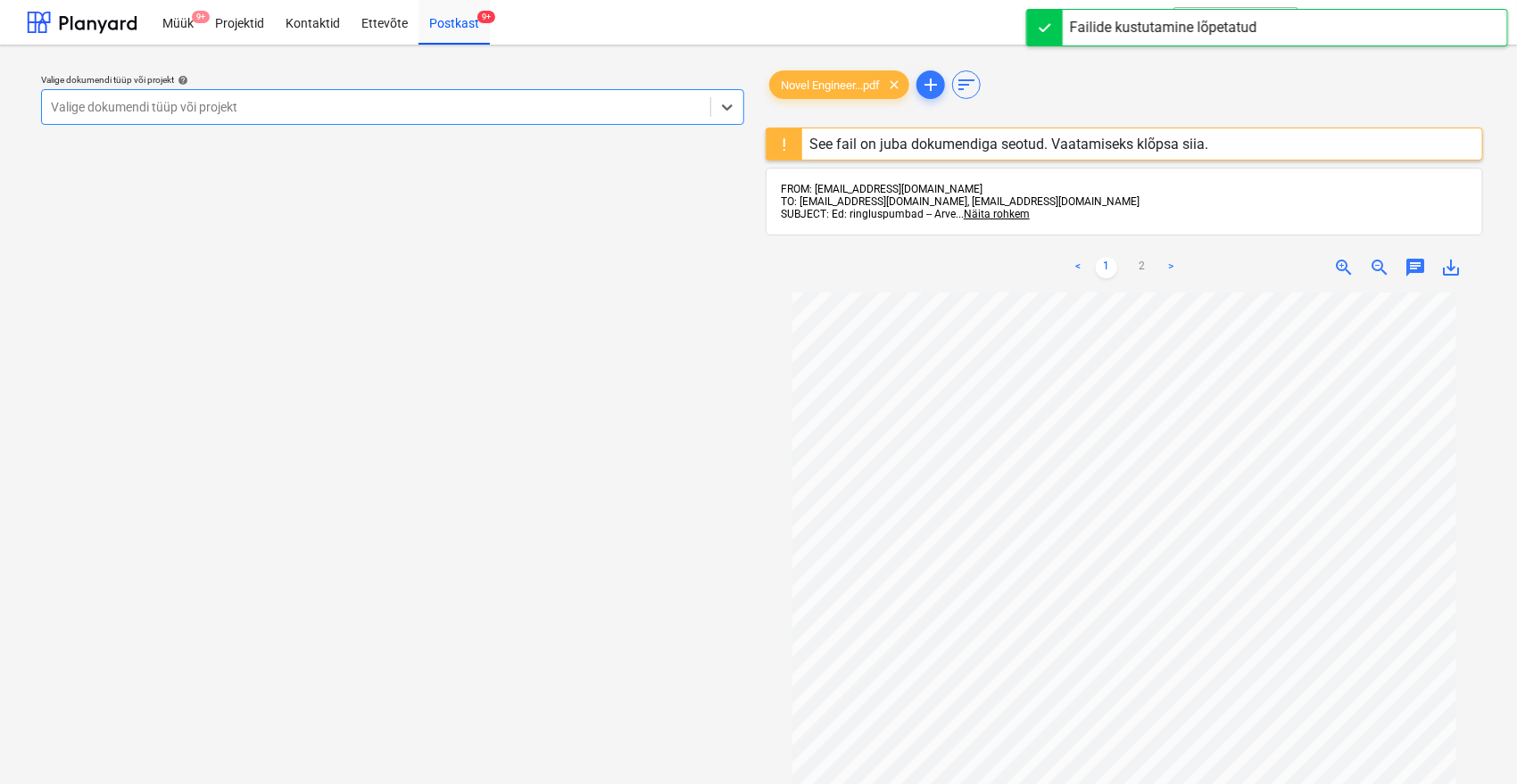
scroll to position [208, 0]
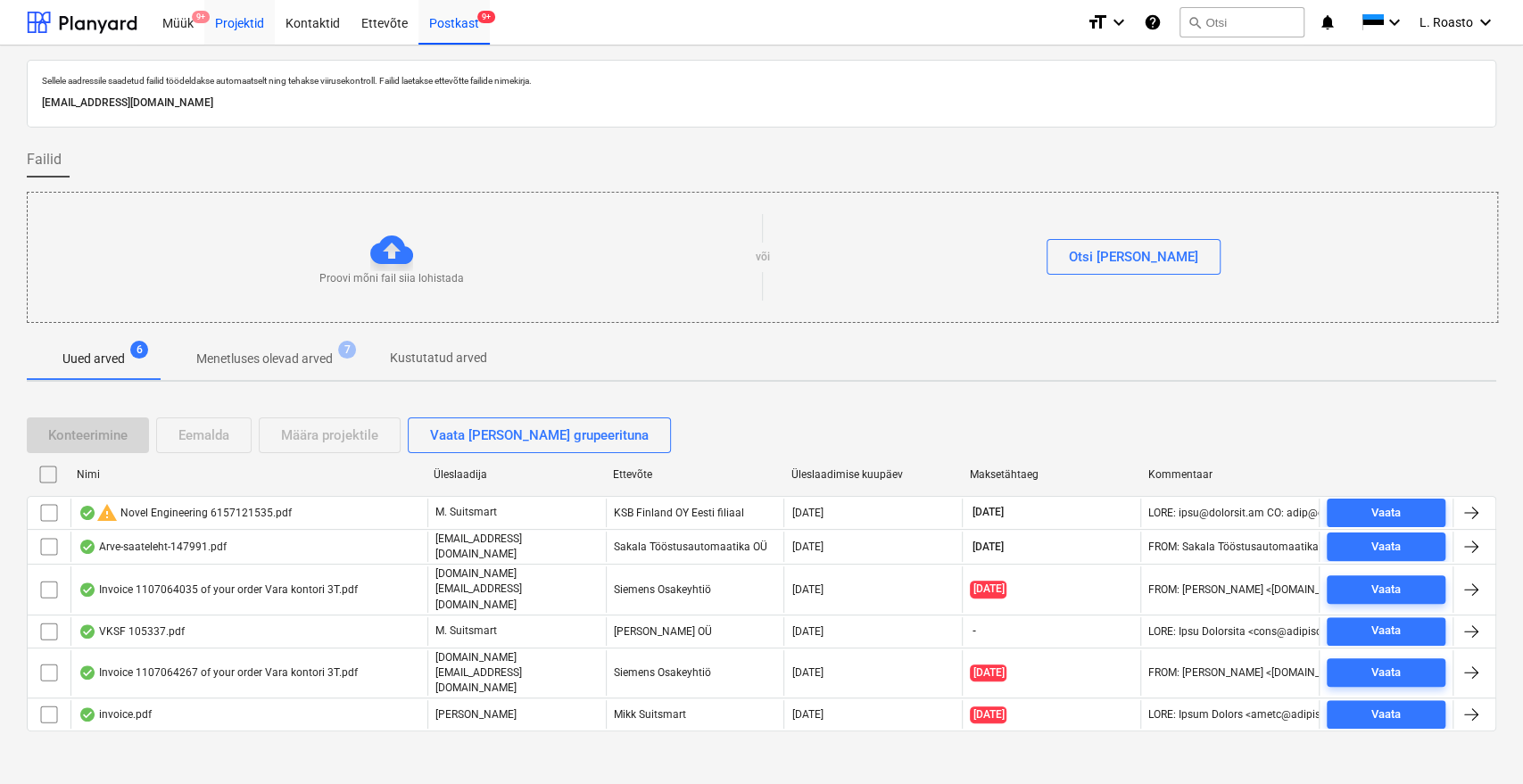
click at [239, 23] on div "Projektid" at bounding box center [239, 21] width 70 height 46
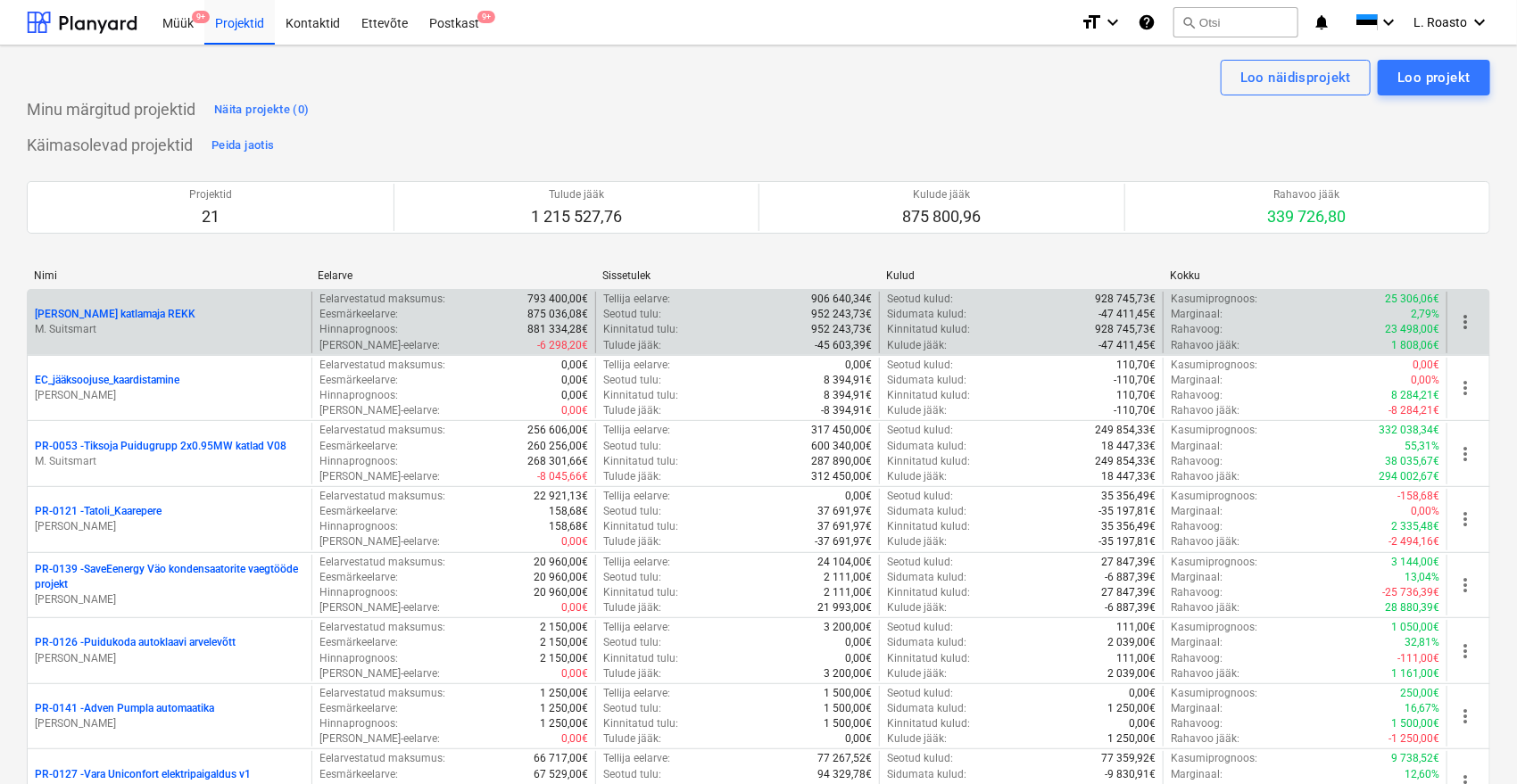
click at [105, 295] on div "[PERSON_NAME] katlamaja REKK M. Suitsmart" at bounding box center [169, 322] width 284 height 61
click at [102, 313] on p "[PERSON_NAME] katlamaja REKK" at bounding box center [115, 315] width 161 height 16
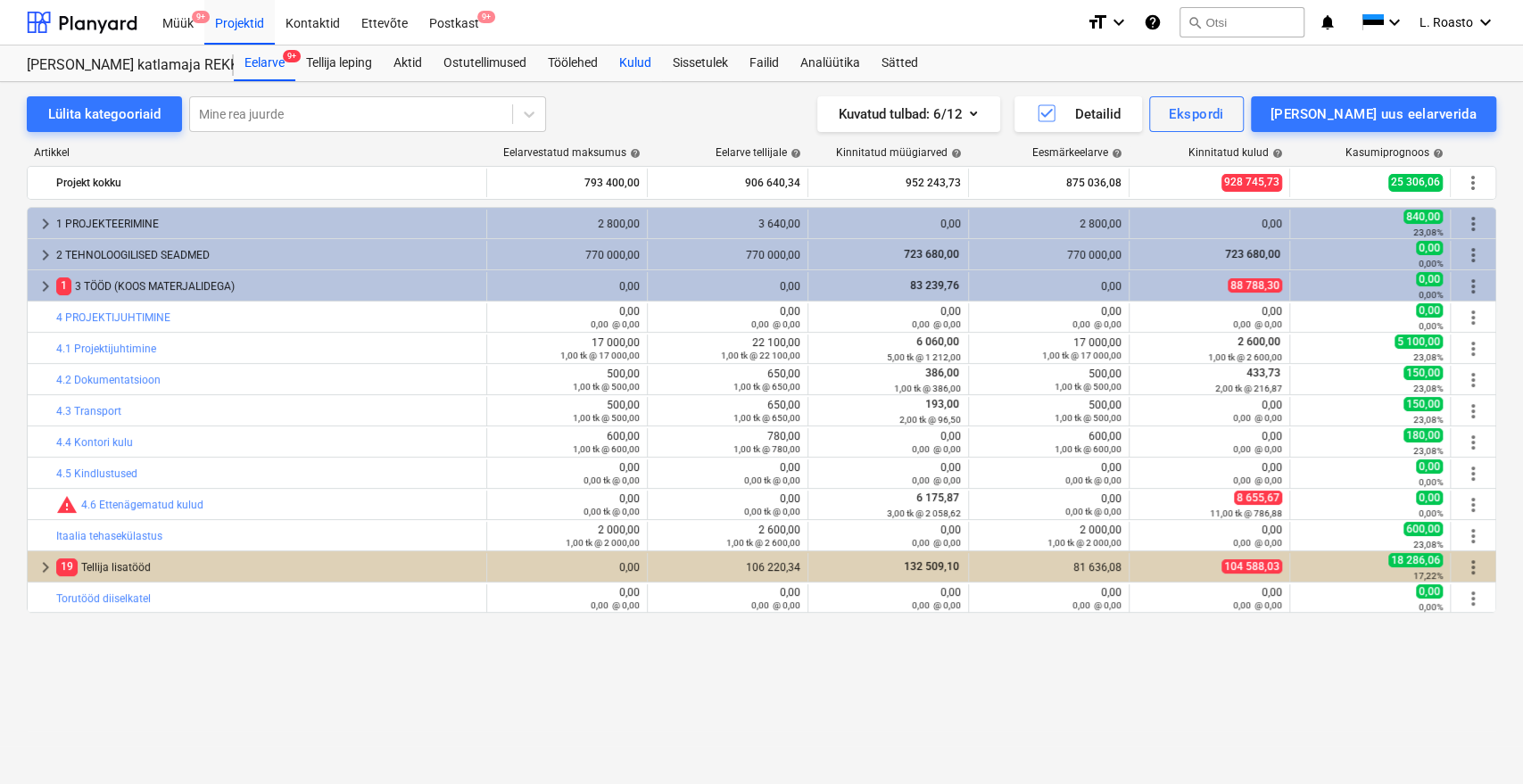
click at [635, 56] on div "Kulud" at bounding box center [635, 63] width 54 height 36
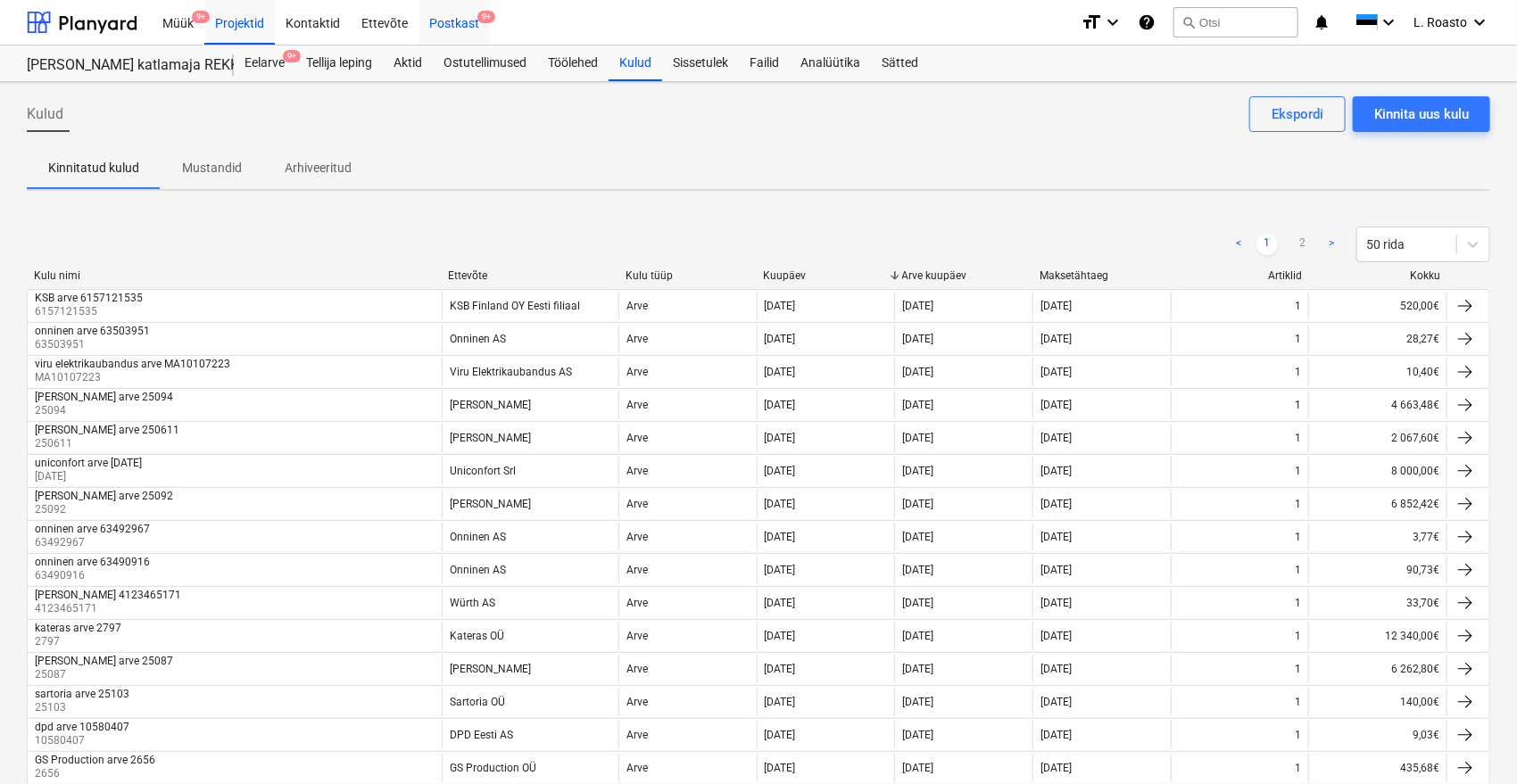
click at [476, 23] on div "Postkast 9+" at bounding box center [454, 21] width 71 height 46
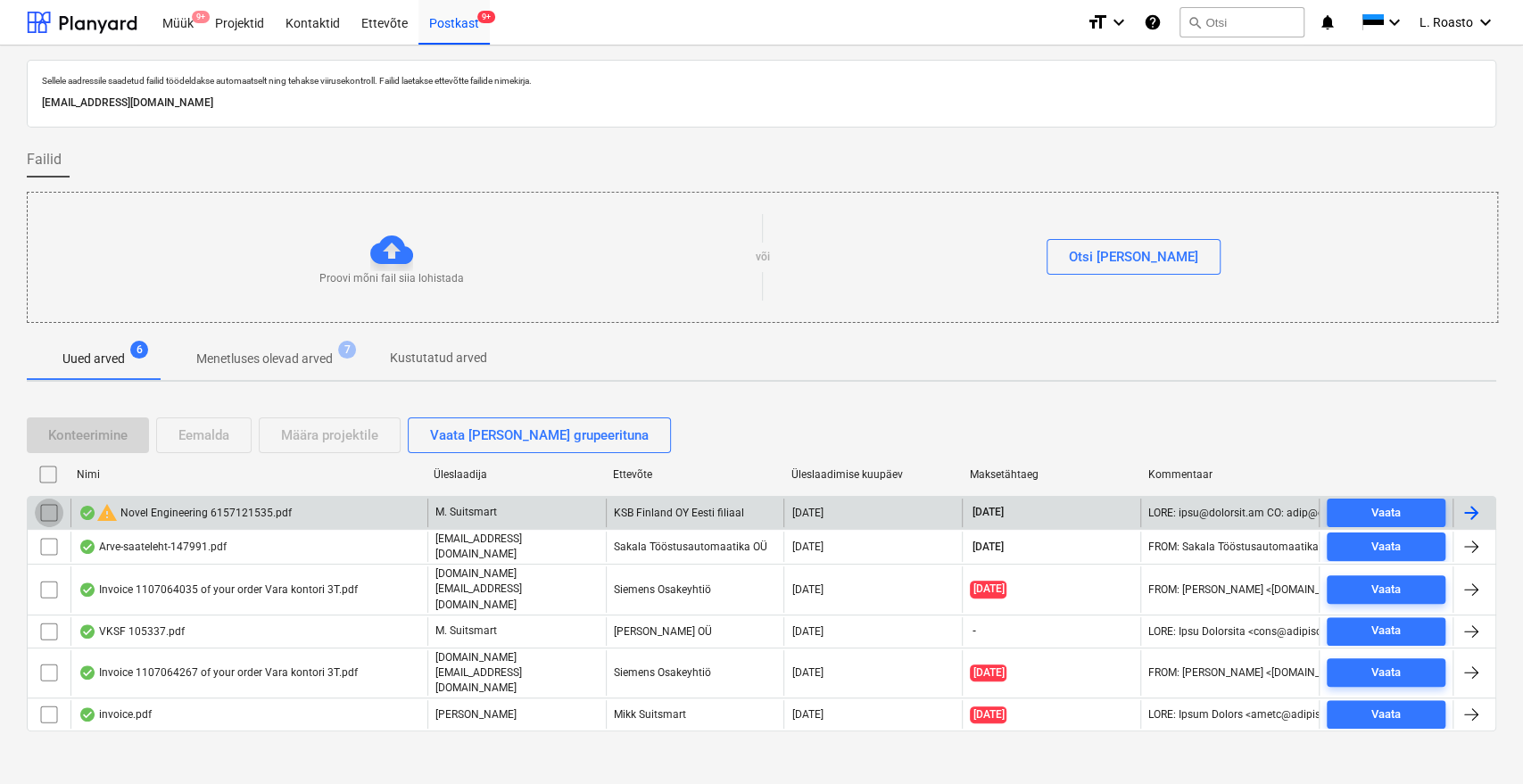
click at [45, 510] on input "checkbox" at bounding box center [49, 512] width 28 height 28
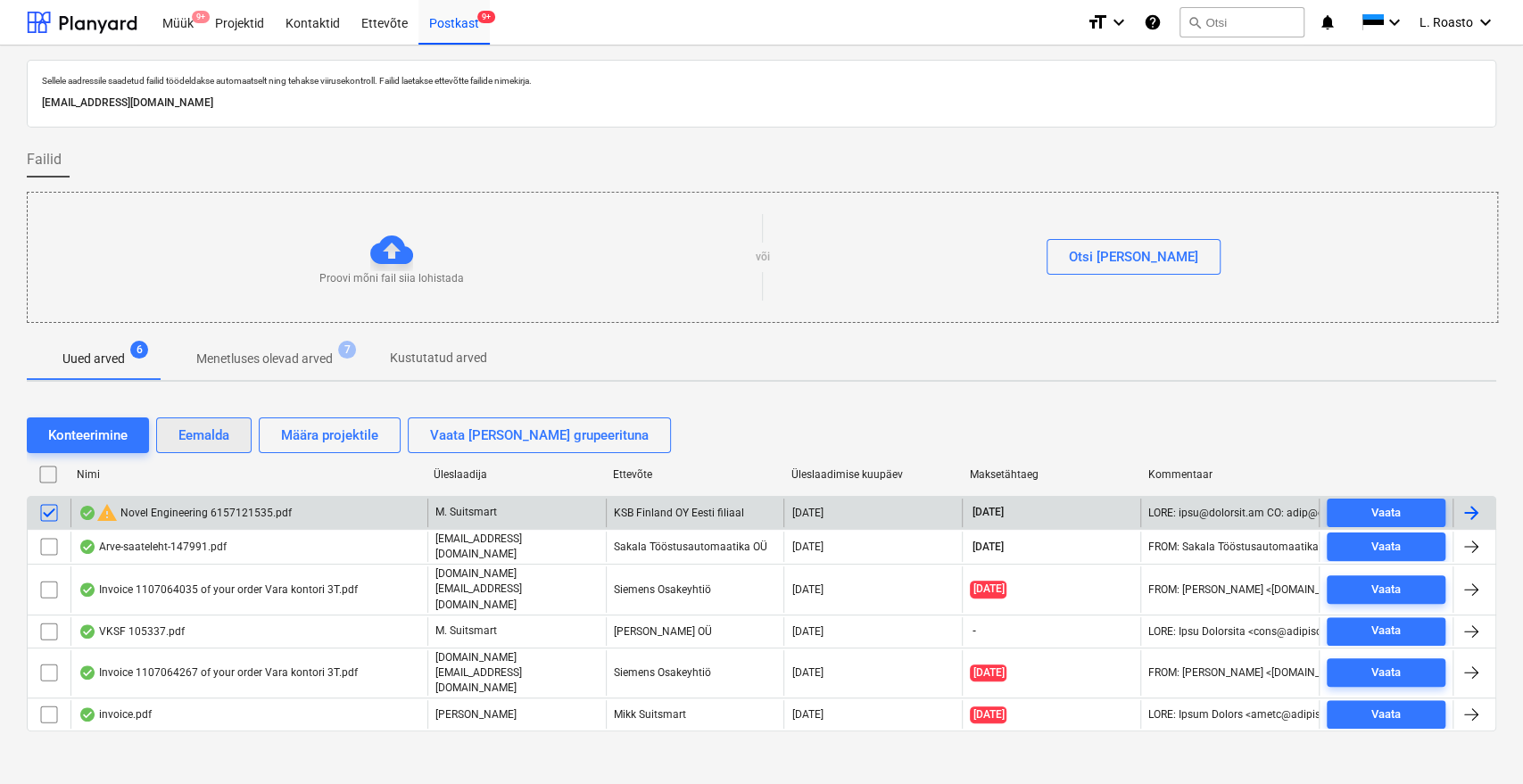
click at [216, 429] on div "Eemalda" at bounding box center [204, 435] width 51 height 23
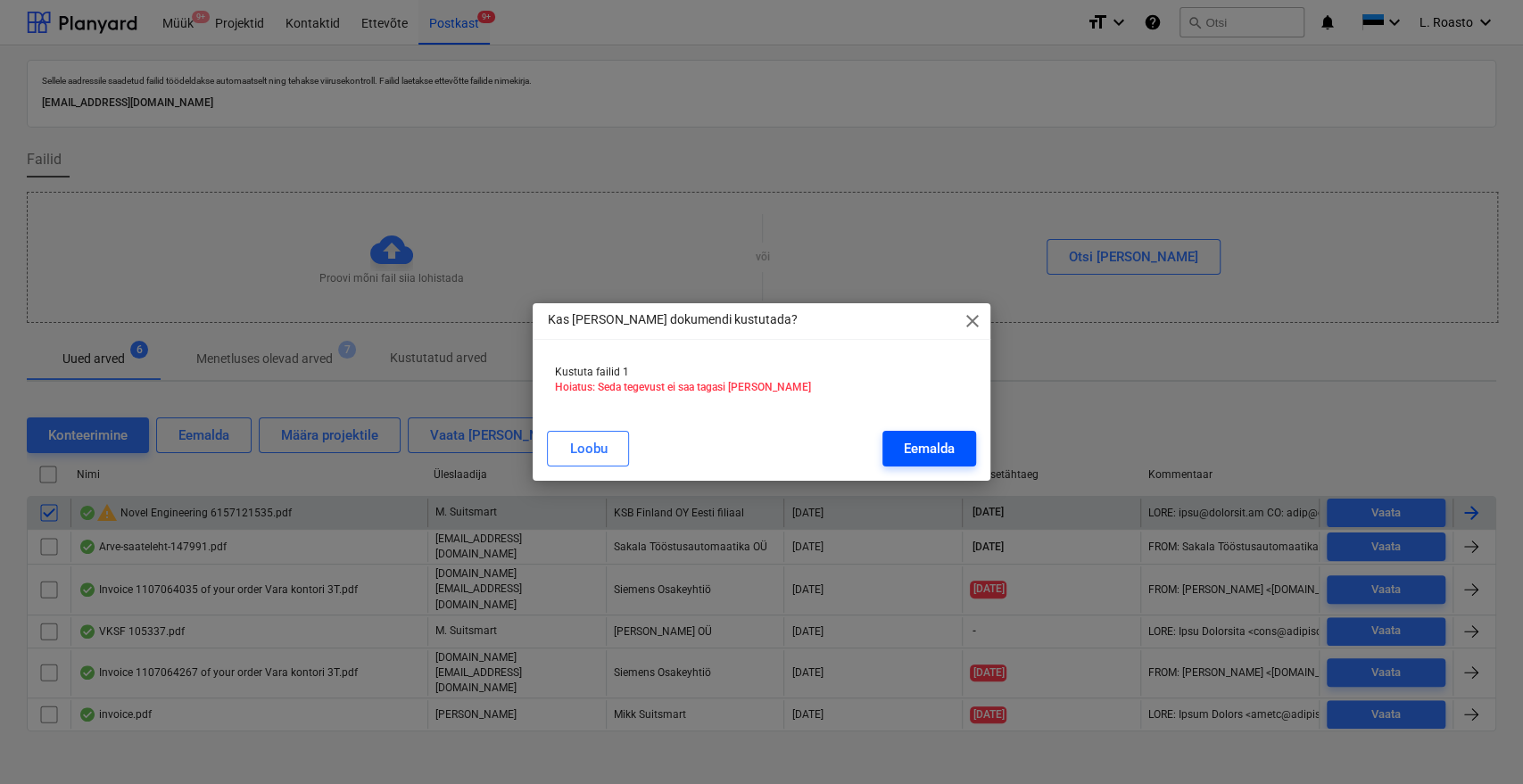
click at [939, 451] on div "Eemalda" at bounding box center [930, 449] width 51 height 23
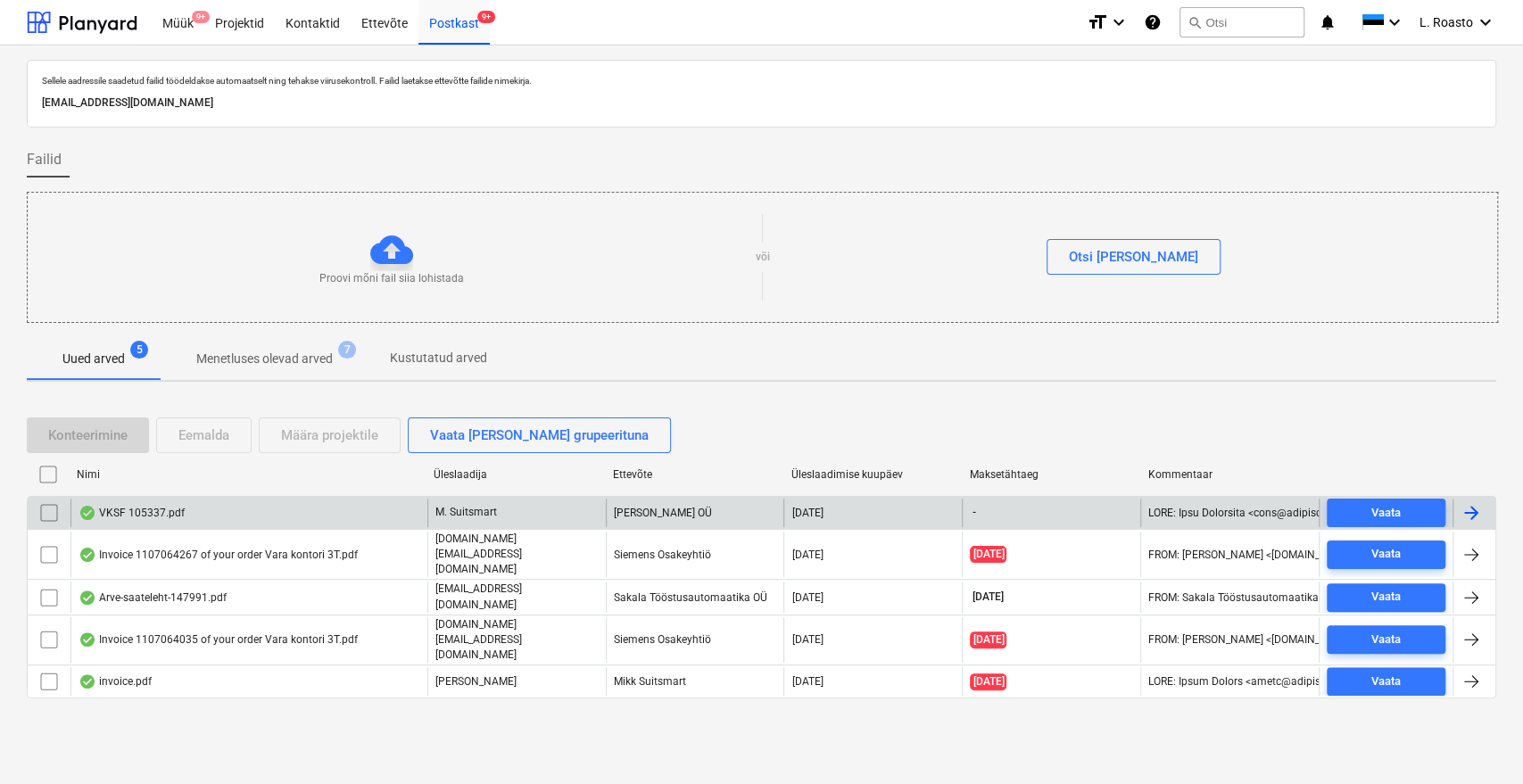
click at [835, 476] on div "Üleslaadimise kuupäev" at bounding box center [873, 474] width 164 height 13
checkbox input "false"
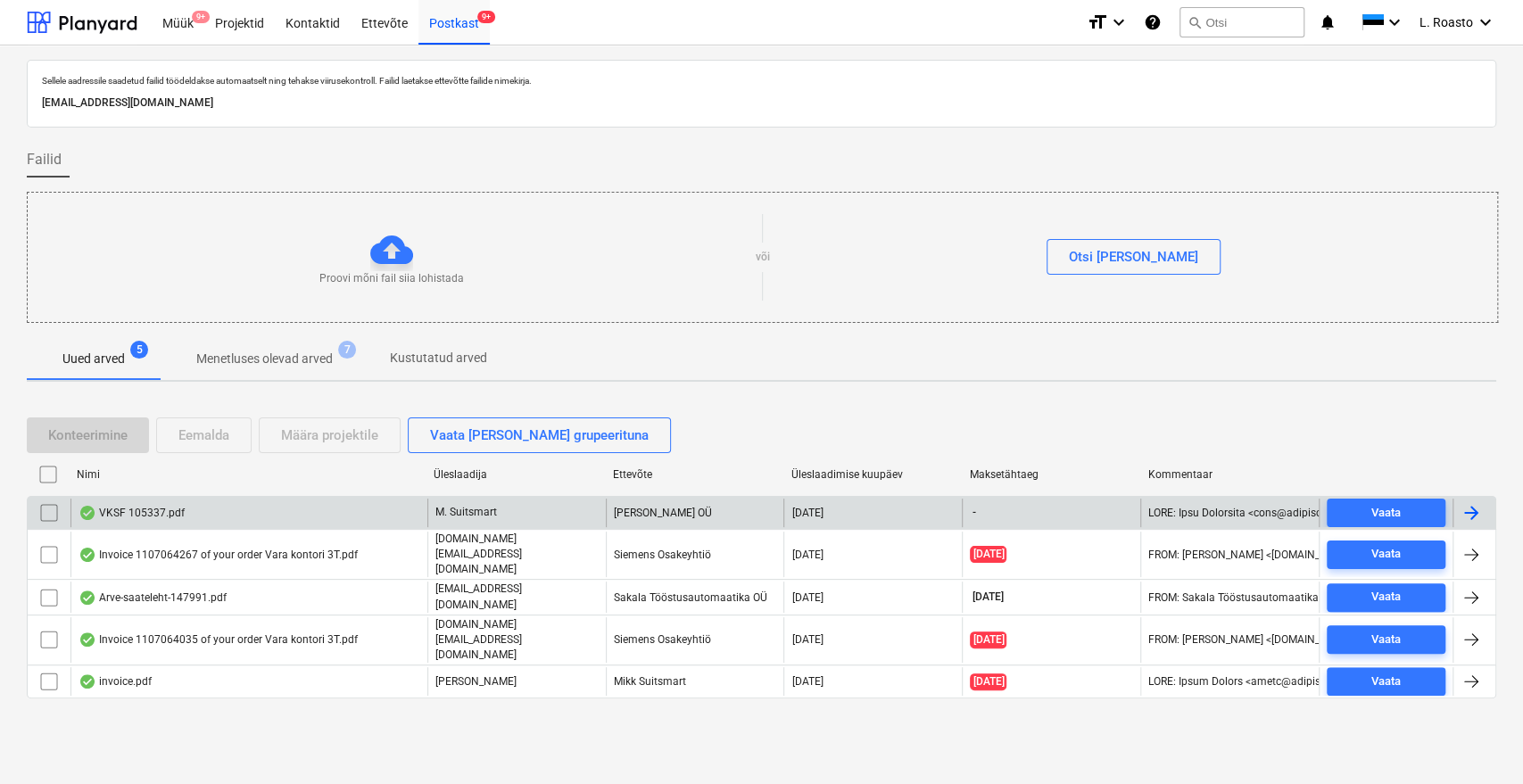
checkbox input "false"
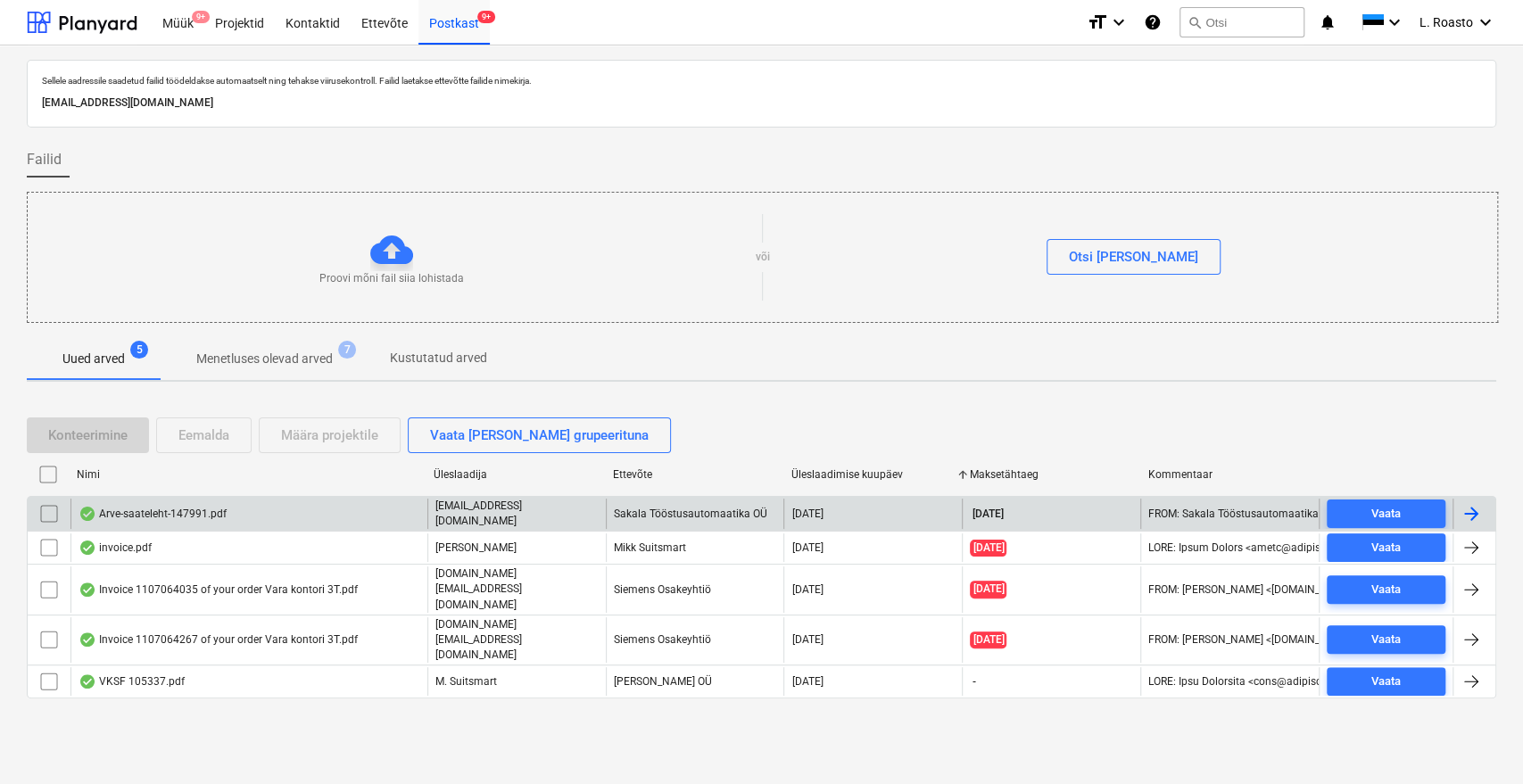
click at [168, 510] on div "Arve-saateleht-147991.pdf" at bounding box center [152, 514] width 148 height 15
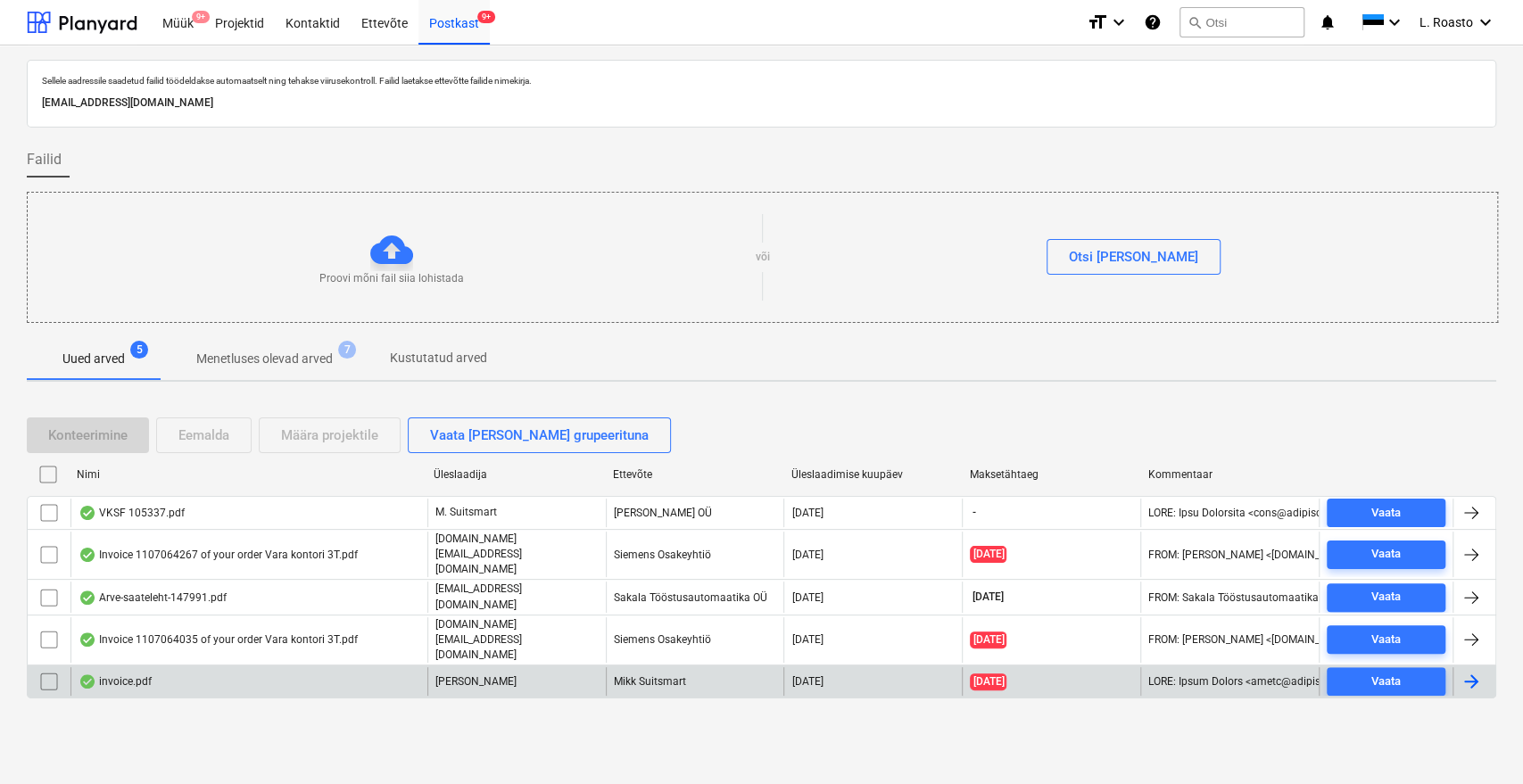
click at [222, 667] on div "invoice.pdf" at bounding box center [249, 681] width 357 height 28
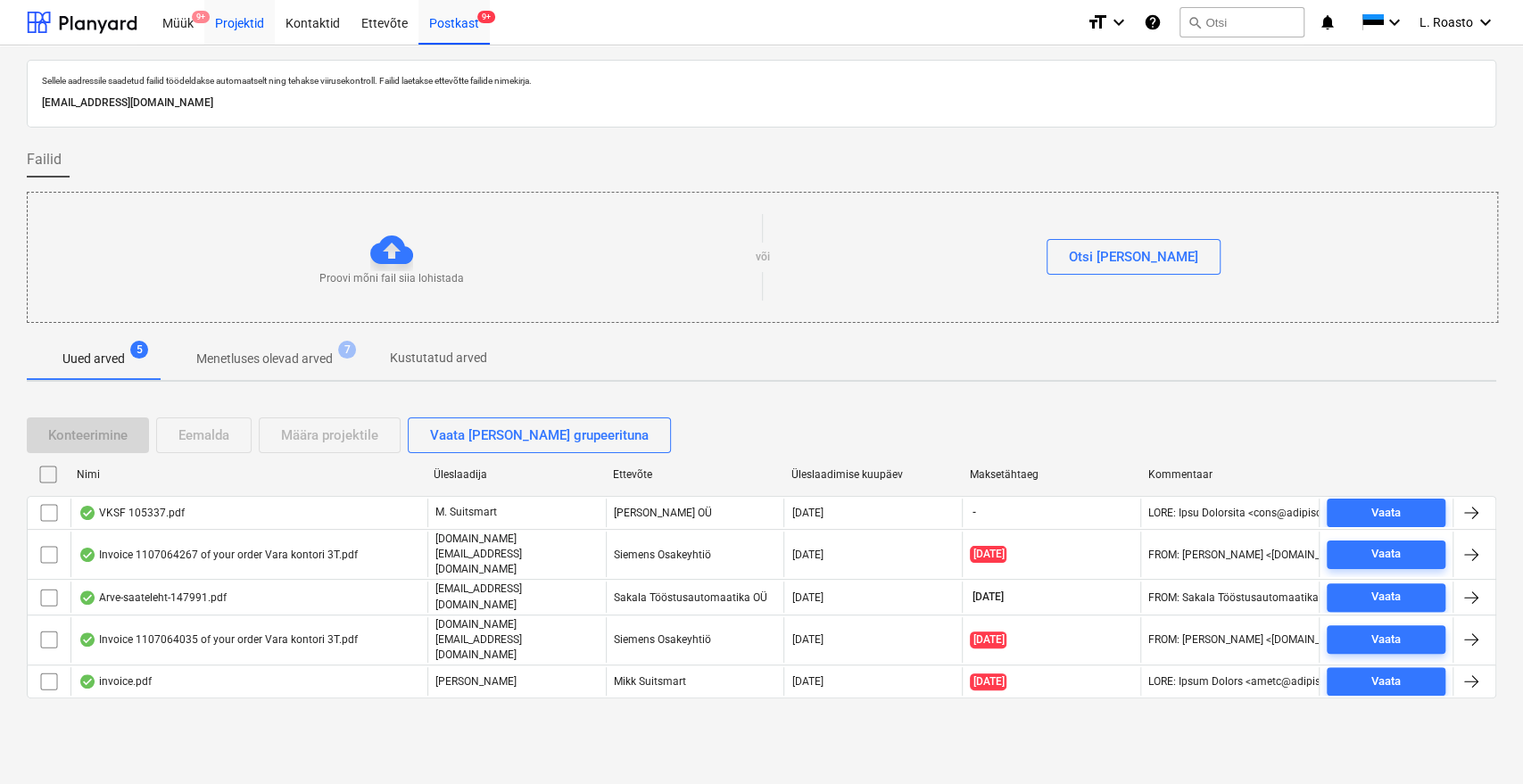
click at [242, 20] on div "Projektid" at bounding box center [239, 21] width 70 height 46
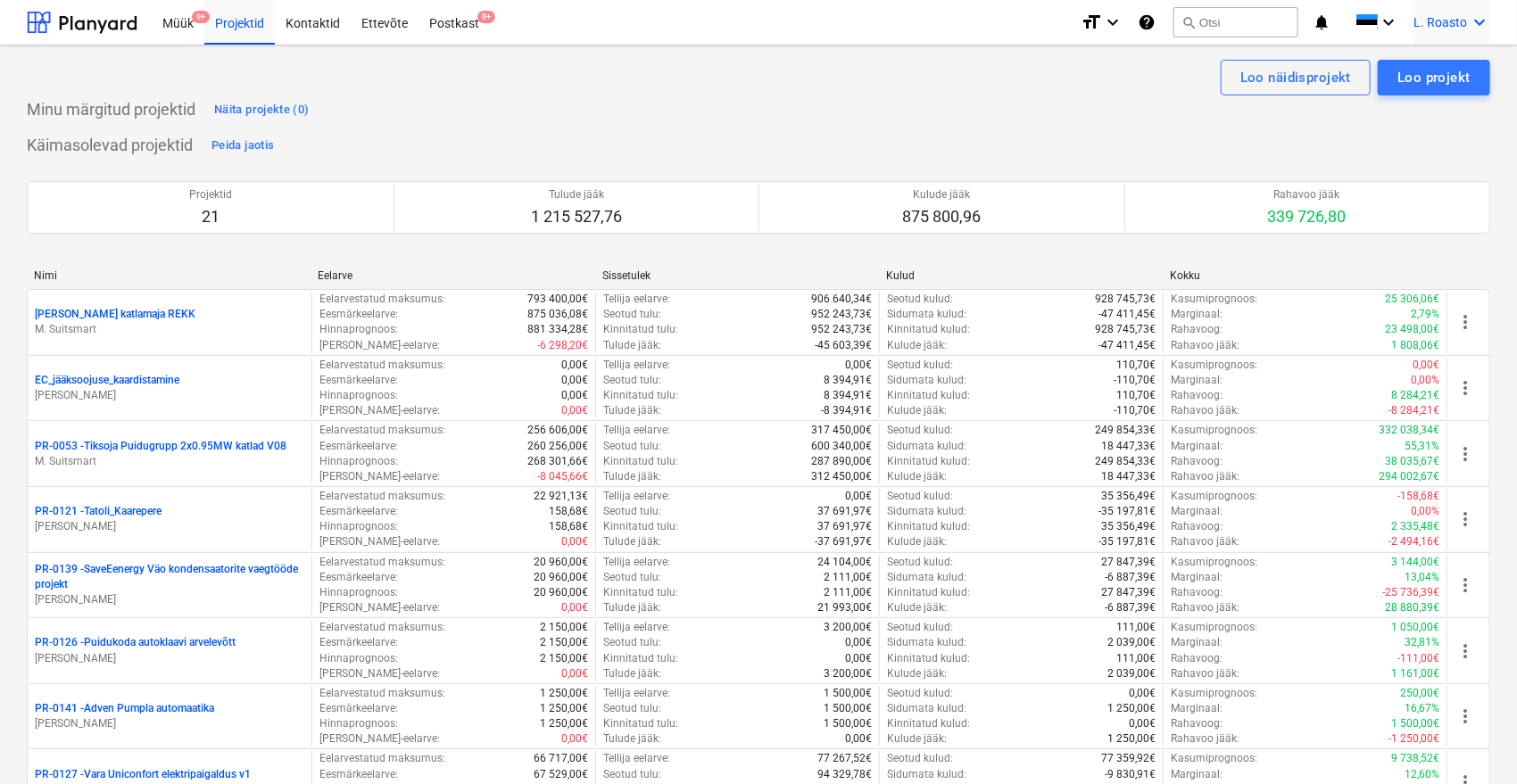
click at [1464, 16] on span "L. Roasto" at bounding box center [1440, 22] width 54 height 15
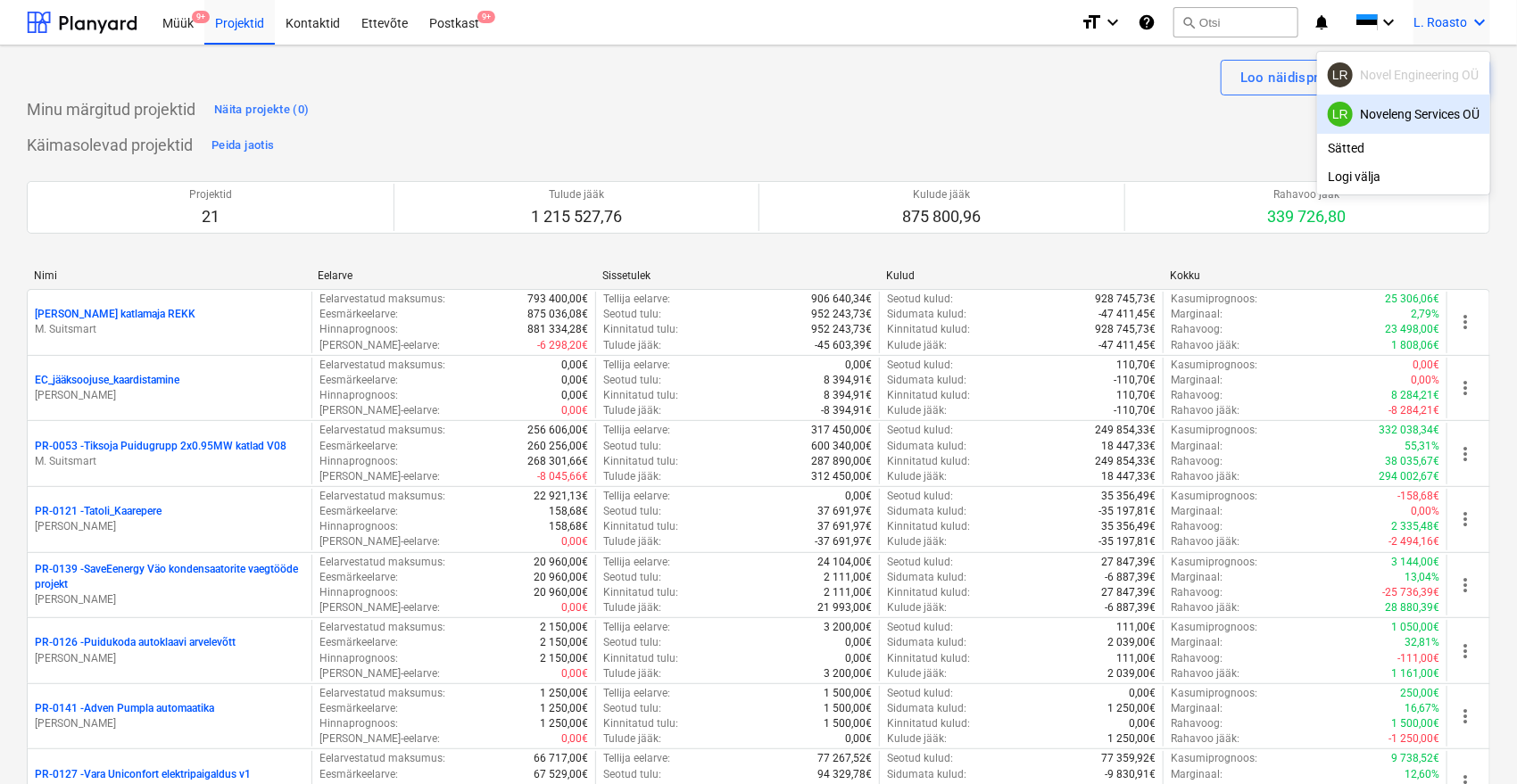
click at [1425, 104] on div "LR Noveleng Services OÜ" at bounding box center [1404, 114] width 152 height 25
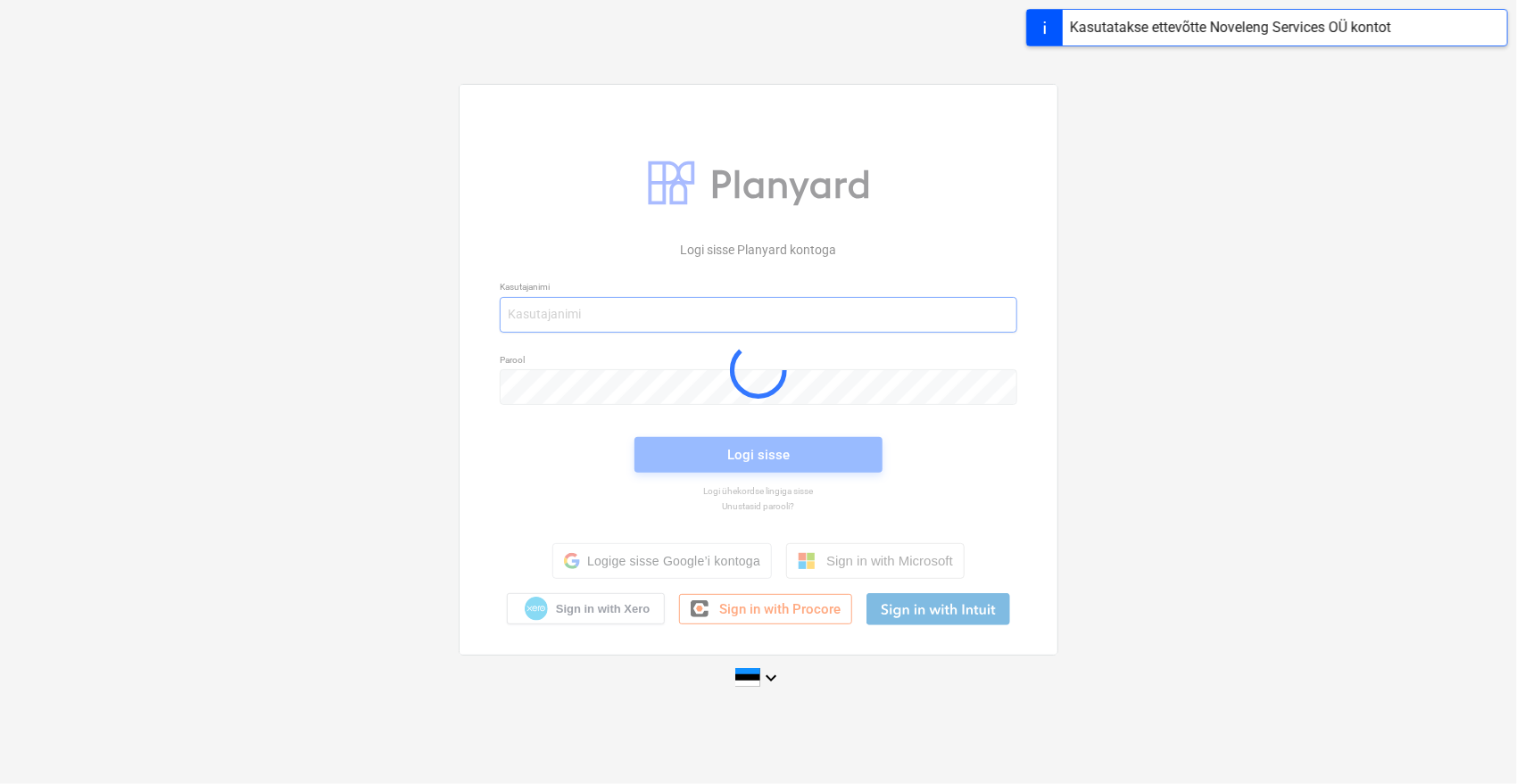
type input "[EMAIL_ADDRESS][DOMAIN_NAME]"
